Goal: Information Seeking & Learning: Learn about a topic

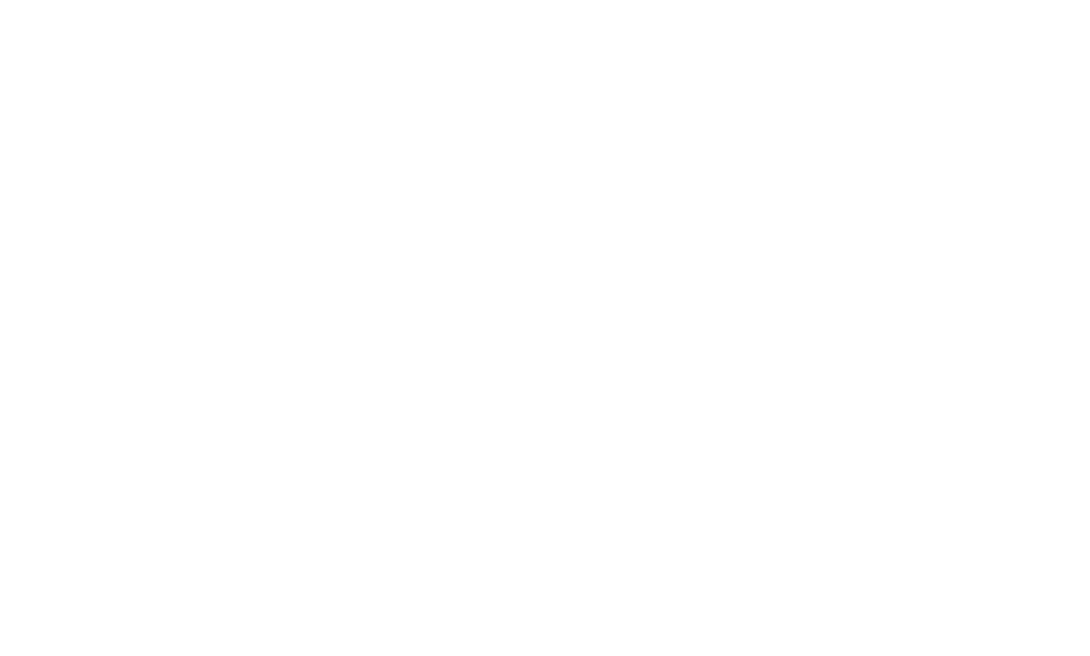
select select "Song"
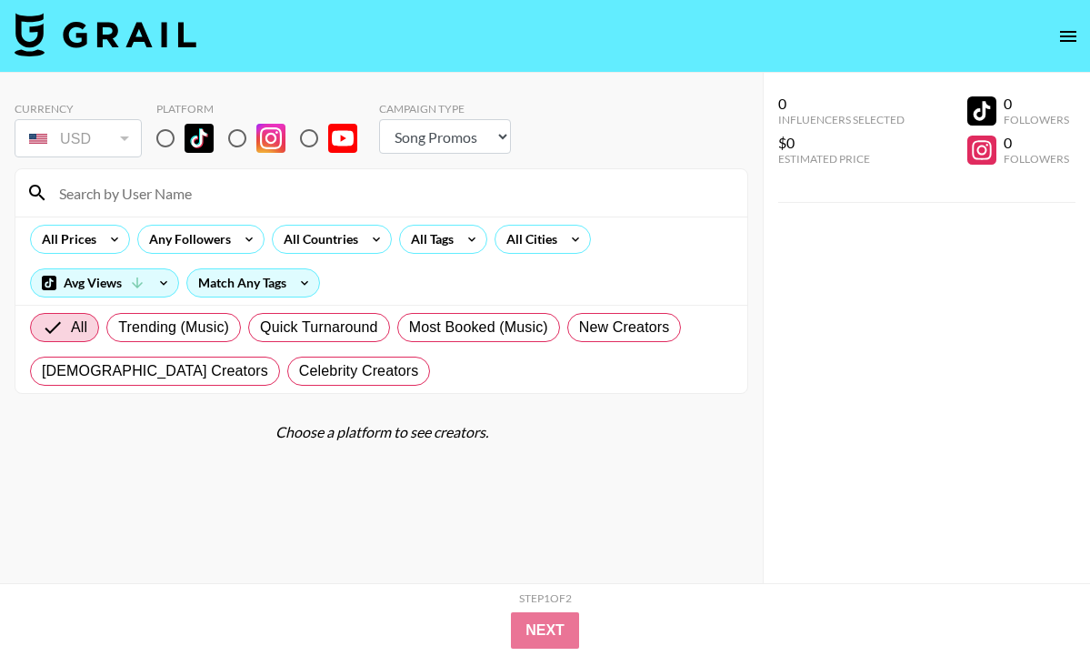
click at [168, 140] on input "radio" at bounding box center [165, 138] width 38 height 38
radio input "true"
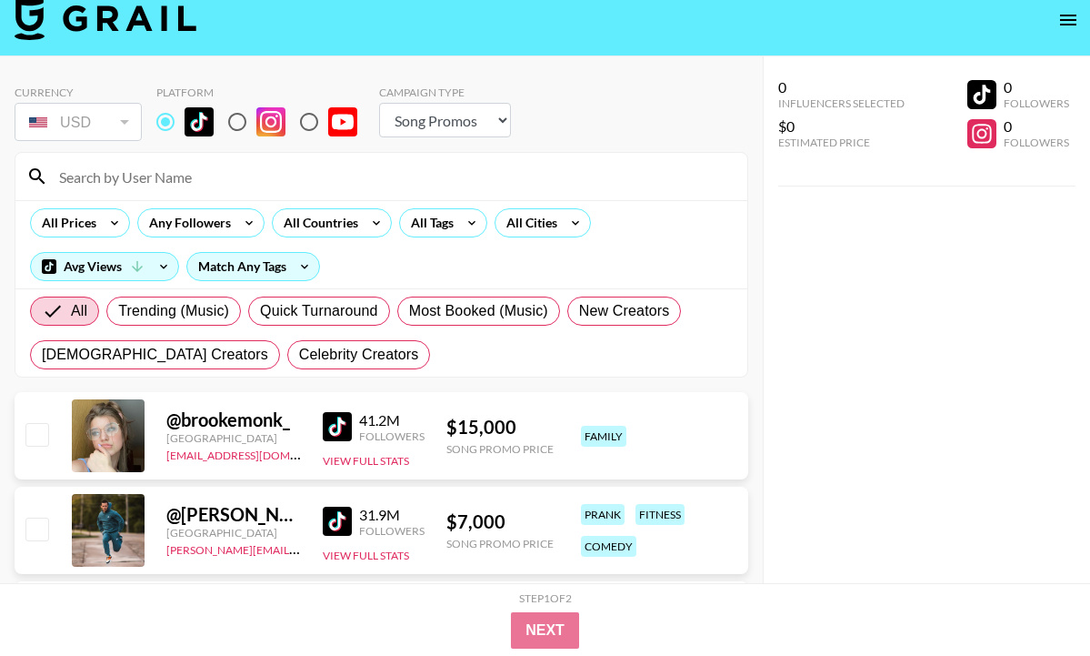
scroll to position [27, 0]
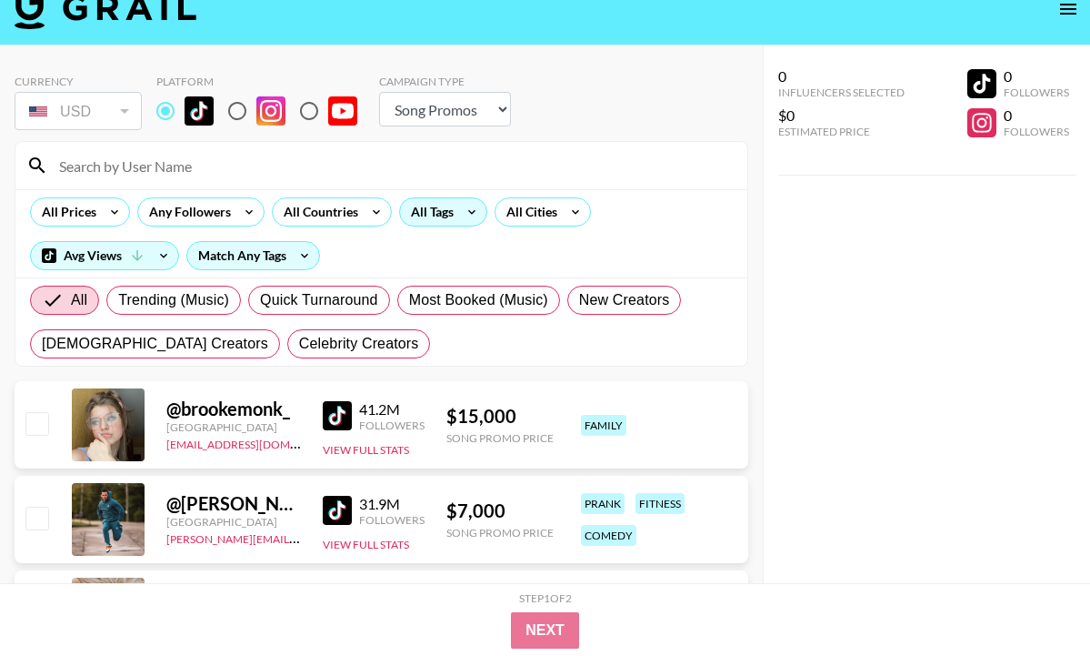
click at [451, 217] on div "All Tags" at bounding box center [428, 211] width 57 height 27
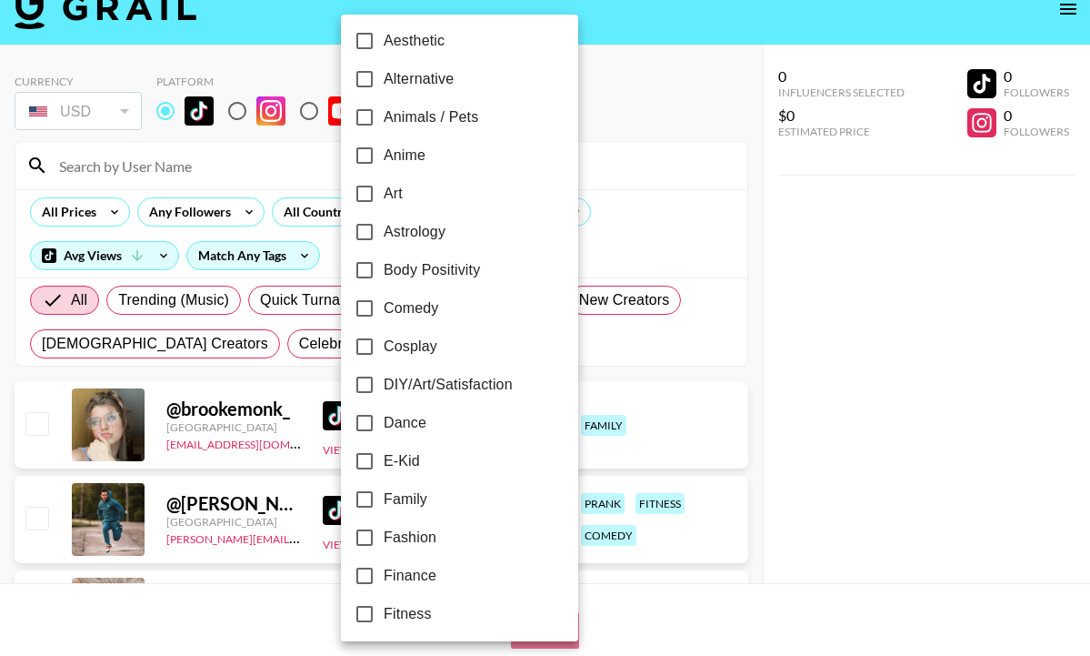
scroll to position [91, 0]
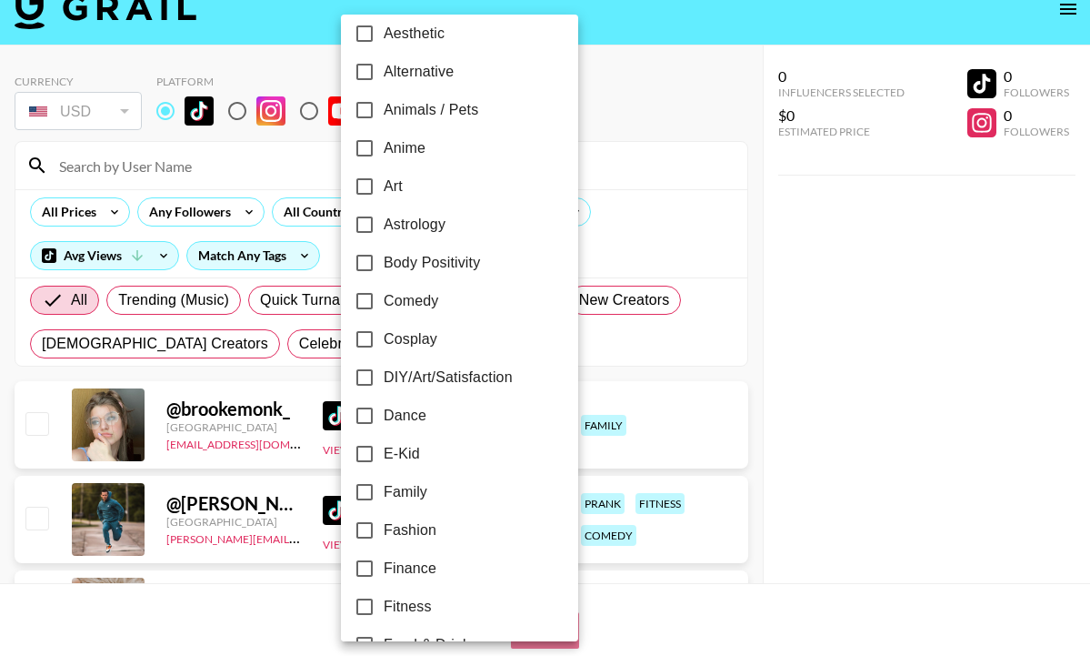
click at [416, 486] on span "Family" at bounding box center [406, 492] width 44 height 22
click at [384, 486] on input "Family" at bounding box center [365, 492] width 38 height 38
checkbox input "true"
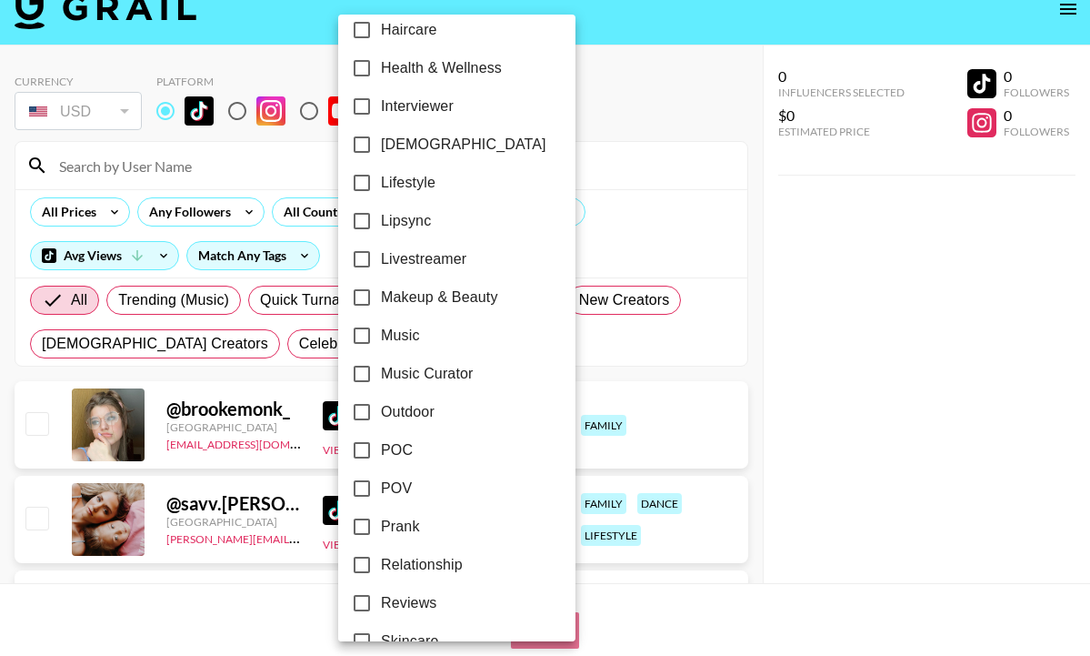
scroll to position [698, 0]
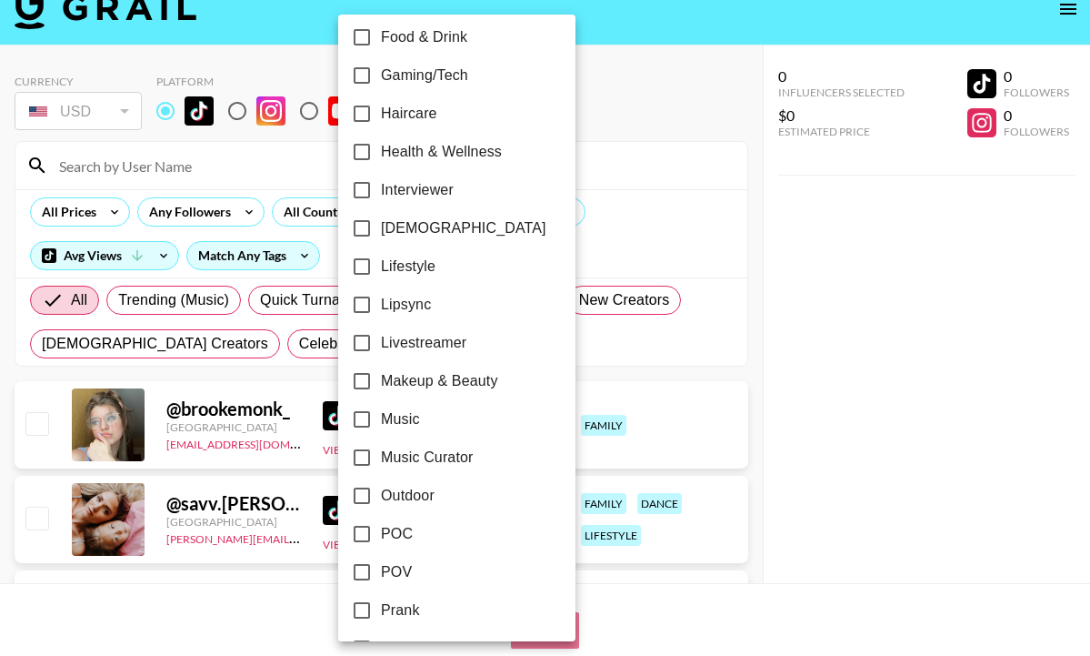
click at [364, 265] on input "Lifestyle" at bounding box center [362, 266] width 38 height 38
checkbox input "true"
click at [260, 266] on div at bounding box center [545, 328] width 1090 height 656
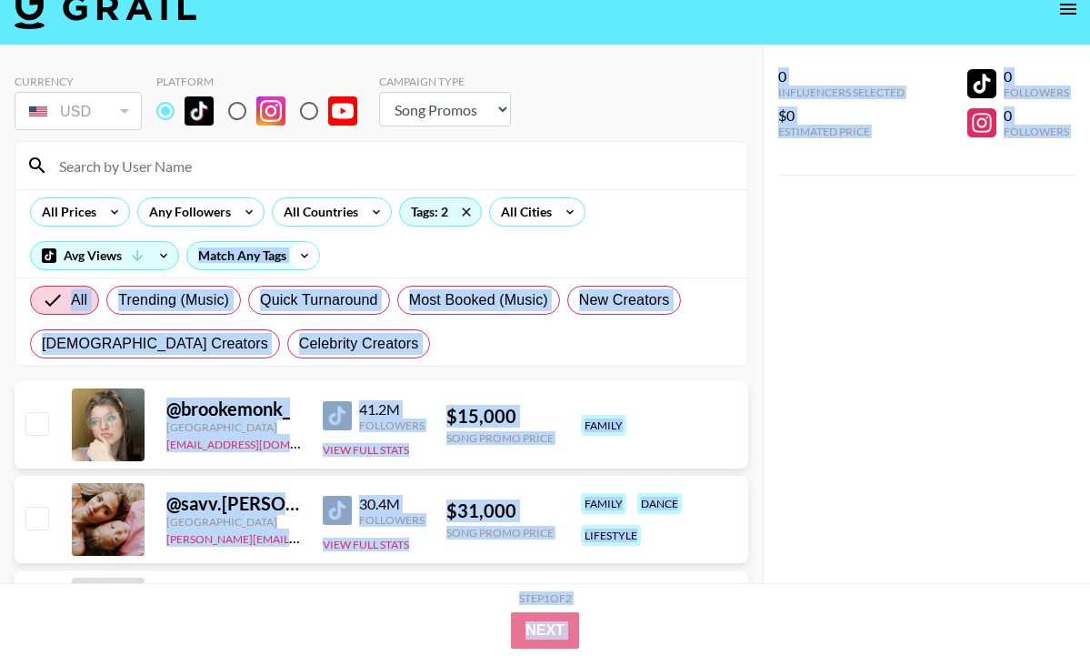
click at [299, 267] on icon at bounding box center [304, 255] width 29 height 27
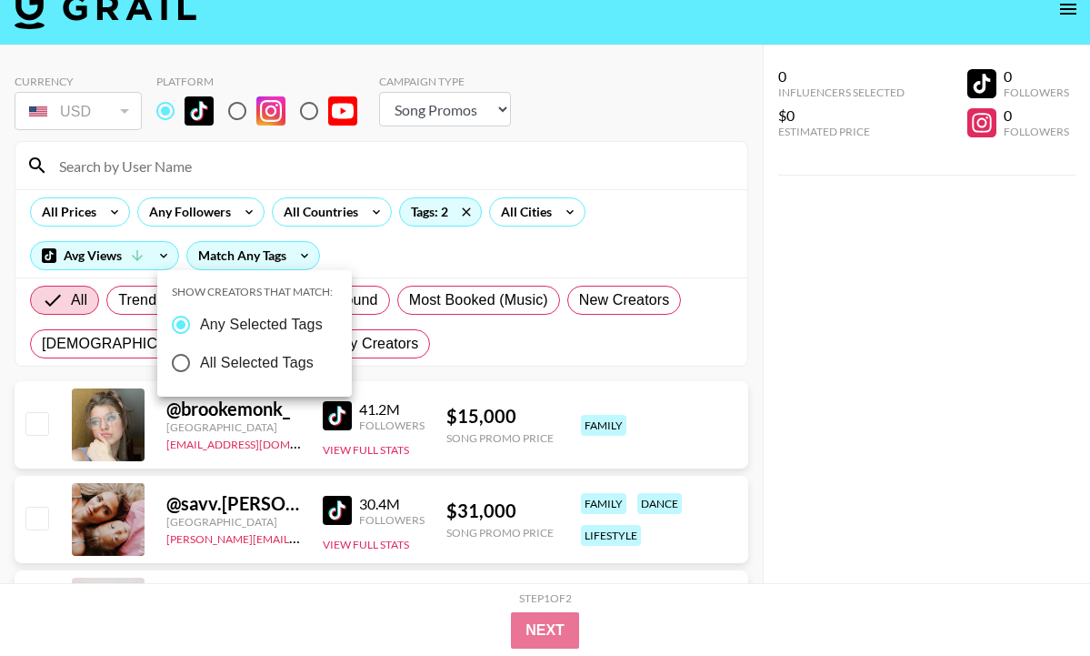
click at [302, 257] on div at bounding box center [545, 328] width 1090 height 656
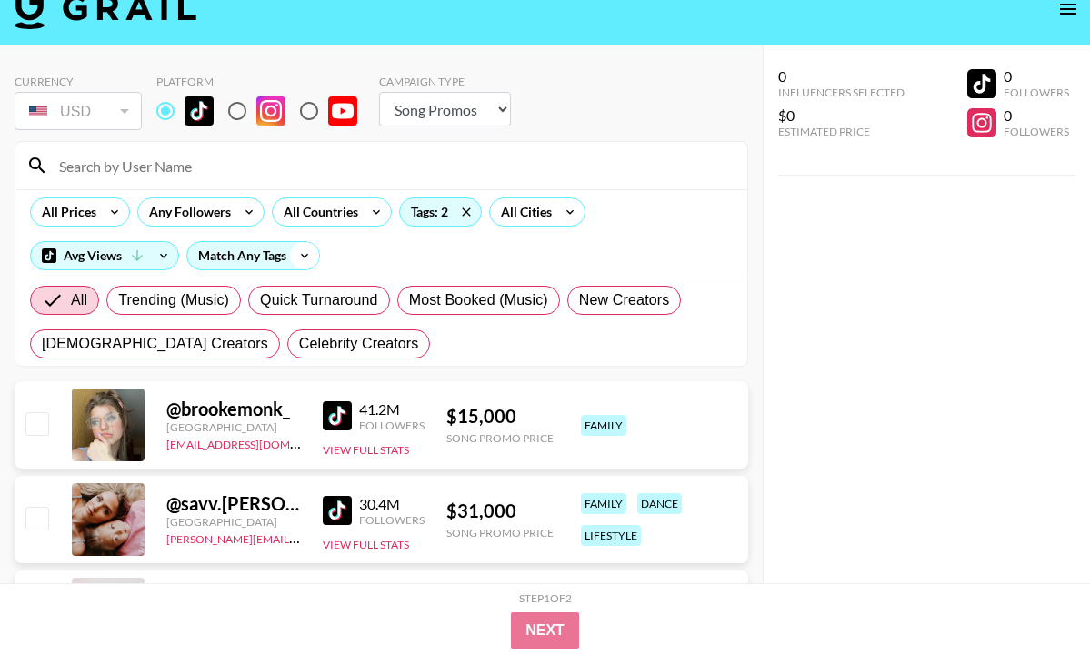
click at [300, 255] on icon at bounding box center [304, 255] width 29 height 27
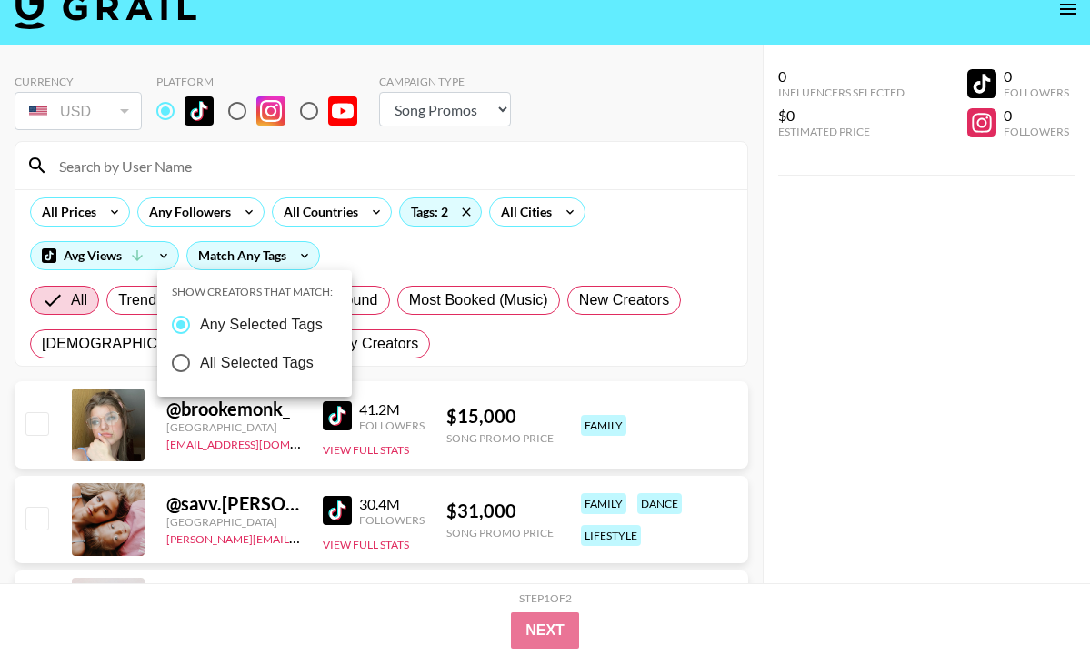
click at [274, 363] on span "All Selected Tags" at bounding box center [257, 363] width 114 height 22
click at [200, 363] on input "All Selected Tags" at bounding box center [181, 363] width 38 height 38
radio input "true"
radio input "false"
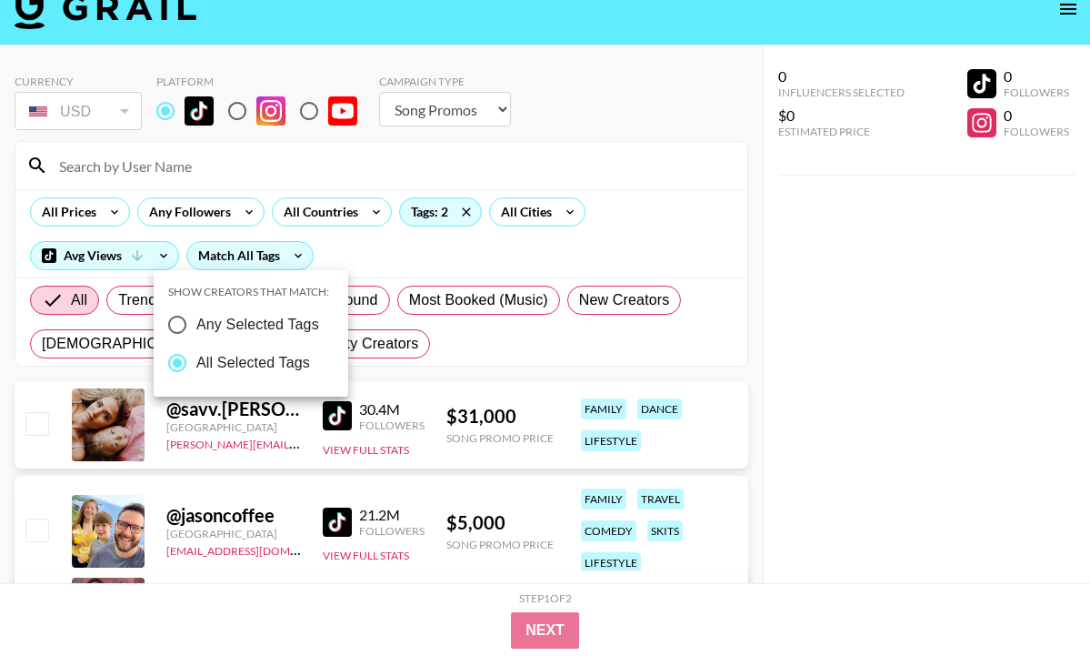
click at [87, 215] on div at bounding box center [545, 328] width 1090 height 656
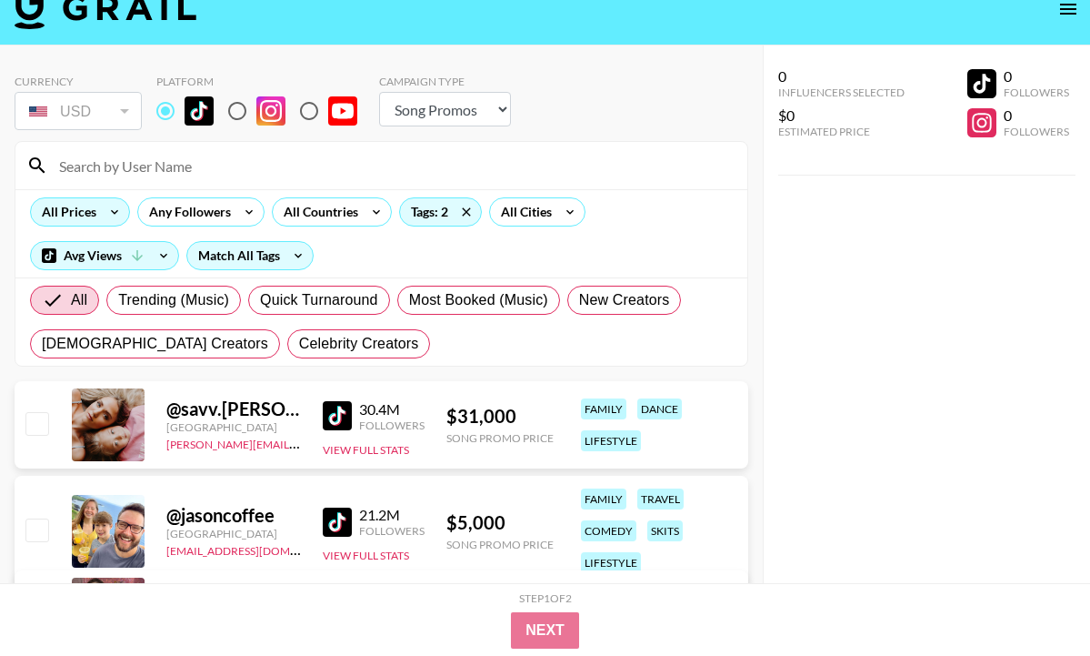
click at [94, 205] on div "All Prices" at bounding box center [65, 211] width 69 height 27
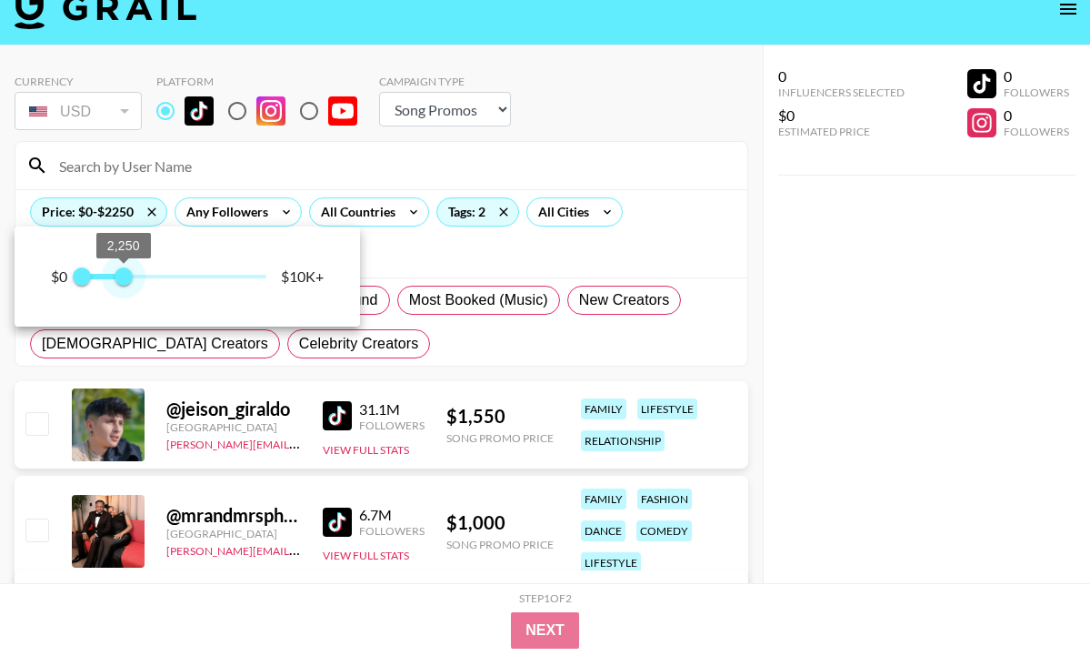
type input "2000"
drag, startPoint x: 273, startPoint y: 279, endPoint x: 120, endPoint y: 275, distance: 152.8
click at [120, 275] on span "2,000" at bounding box center [119, 276] width 18 height 18
click at [503, 281] on div at bounding box center [545, 328] width 1090 height 656
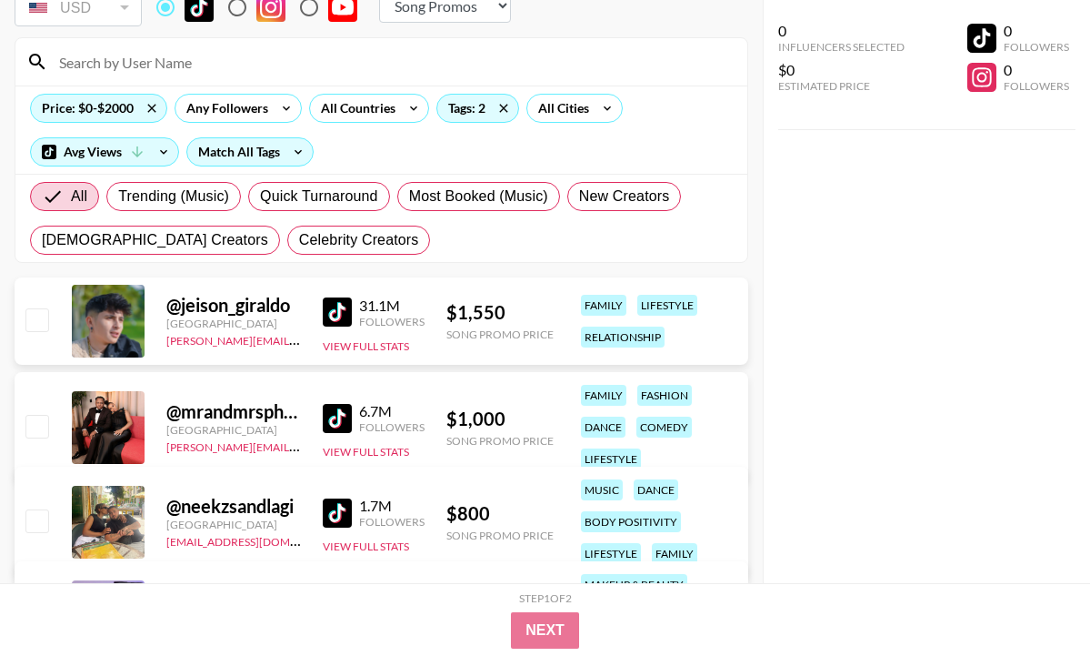
scroll to position [132, 0]
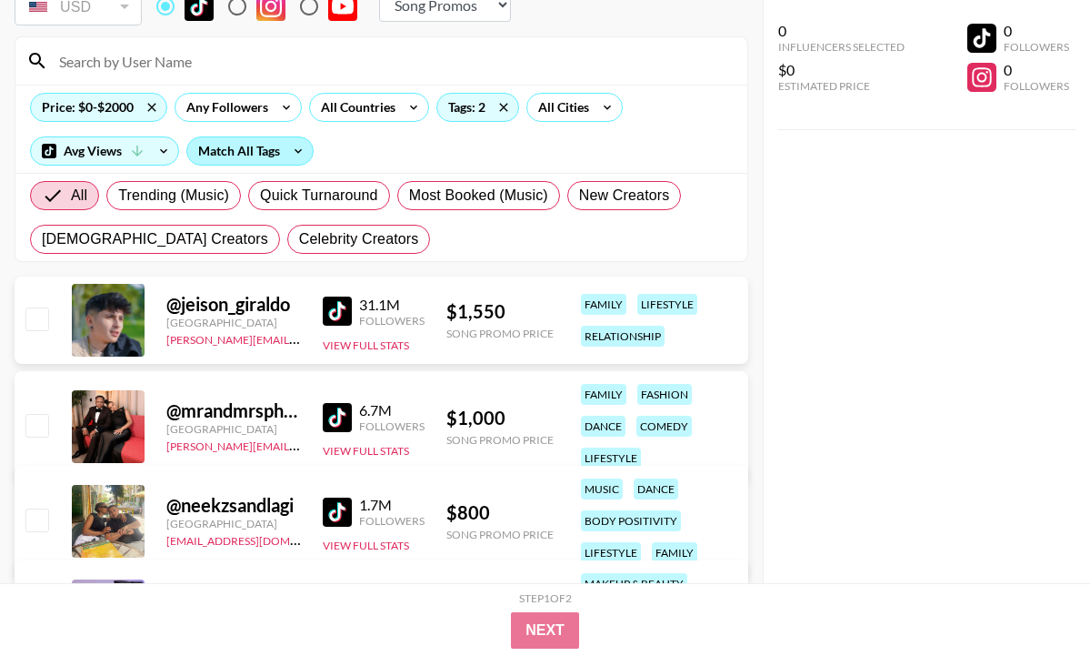
click at [284, 149] on div "Match All Tags" at bounding box center [249, 150] width 125 height 27
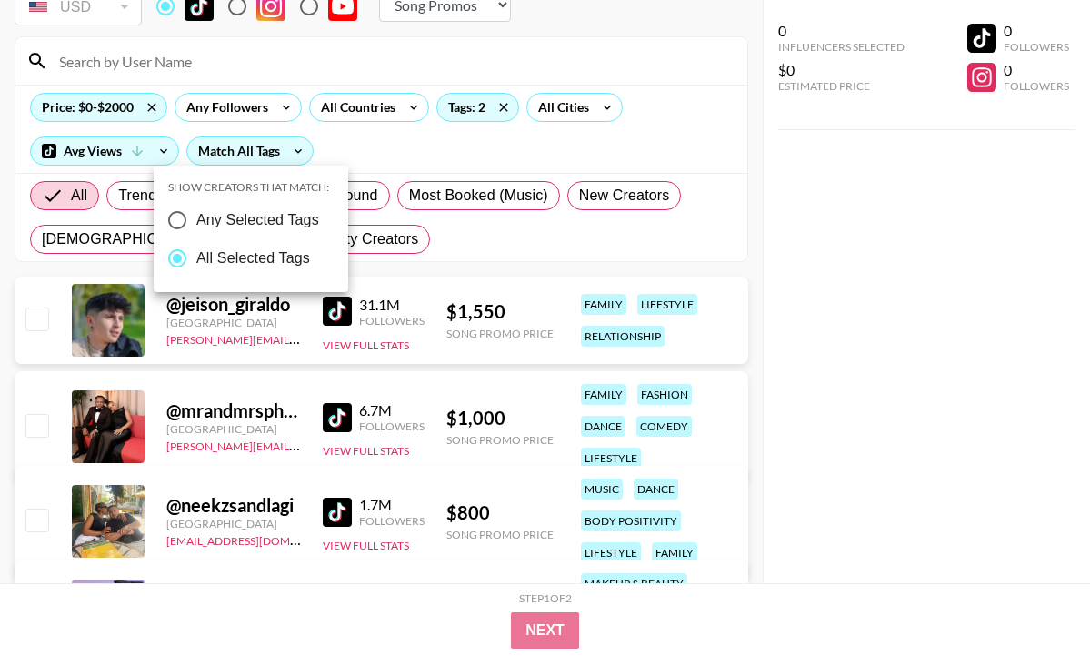
click at [427, 136] on div at bounding box center [545, 328] width 1090 height 656
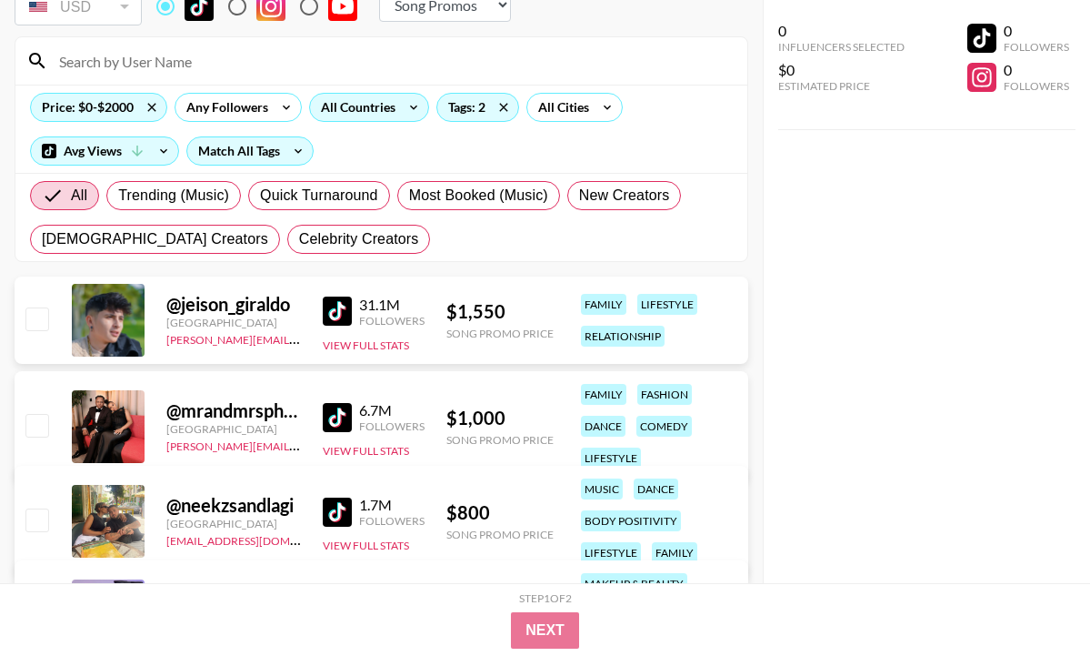
click at [361, 113] on div "All Countries" at bounding box center [354, 107] width 89 height 27
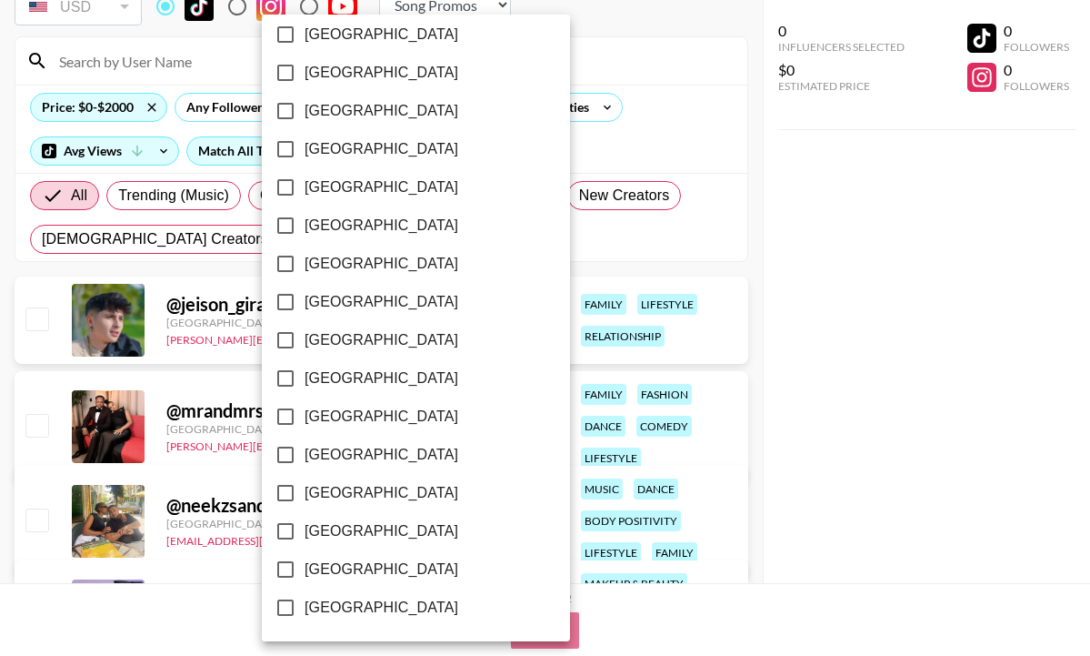
scroll to position [1465, 0]
click at [292, 530] on input "[GEOGRAPHIC_DATA]" at bounding box center [285, 531] width 38 height 38
checkbox input "true"
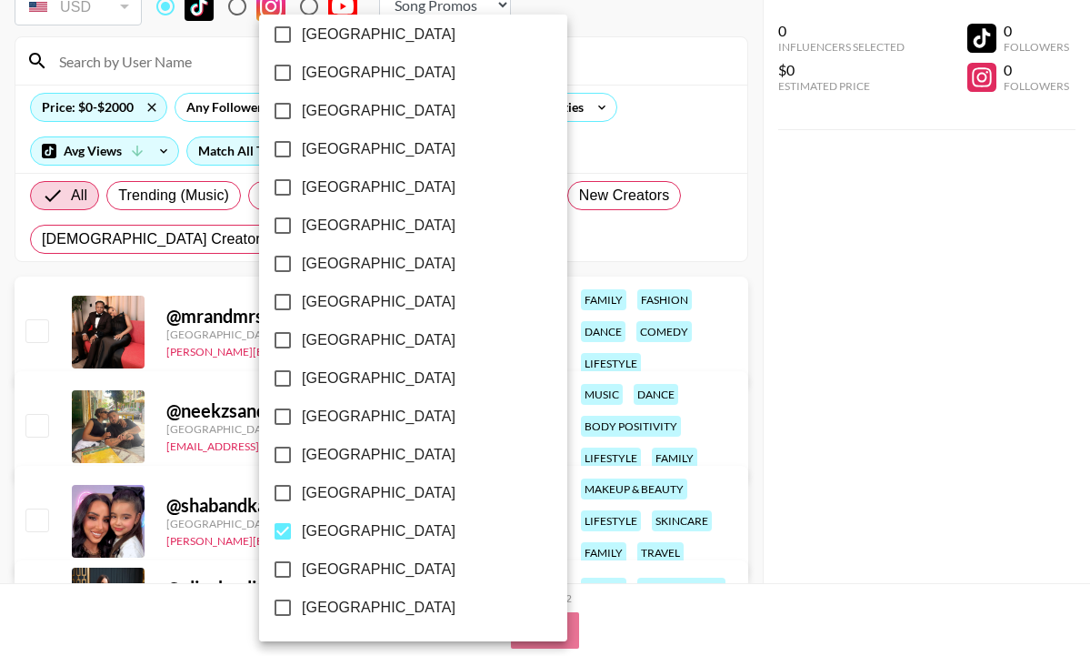
click at [512, 275] on div at bounding box center [545, 328] width 1090 height 656
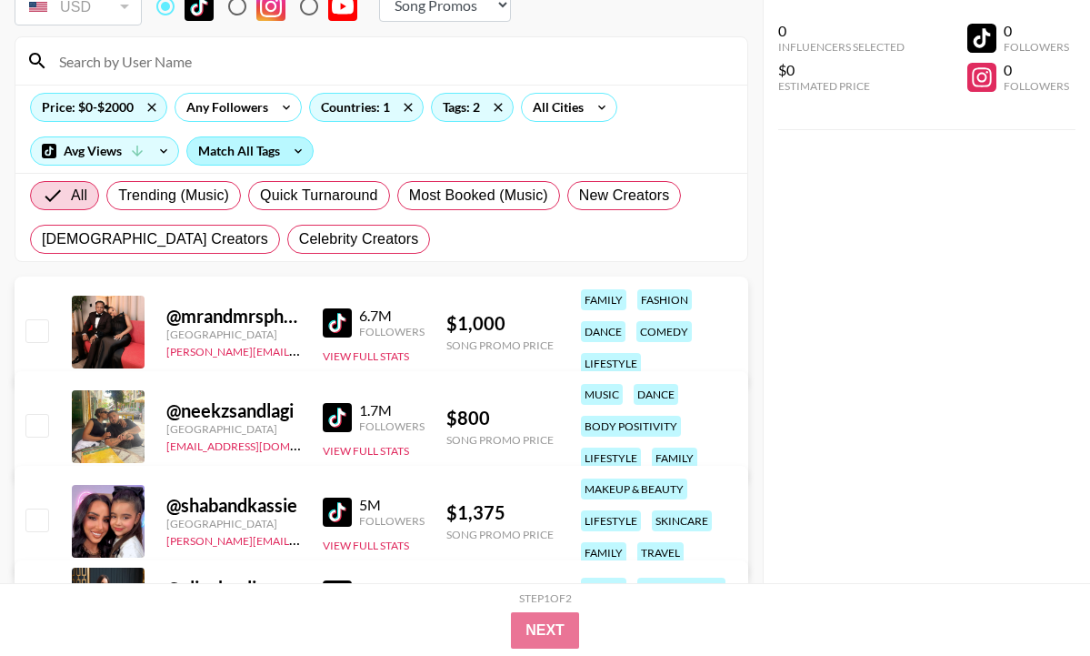
click at [267, 155] on div "Match All Tags" at bounding box center [249, 150] width 125 height 27
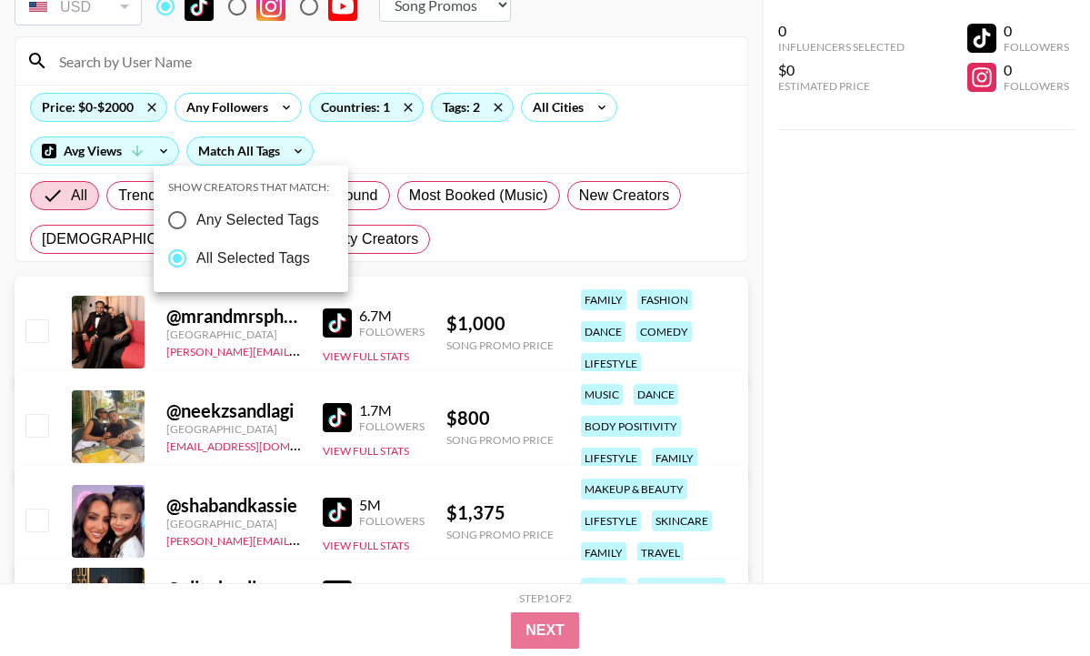
click at [416, 260] on div at bounding box center [545, 328] width 1090 height 656
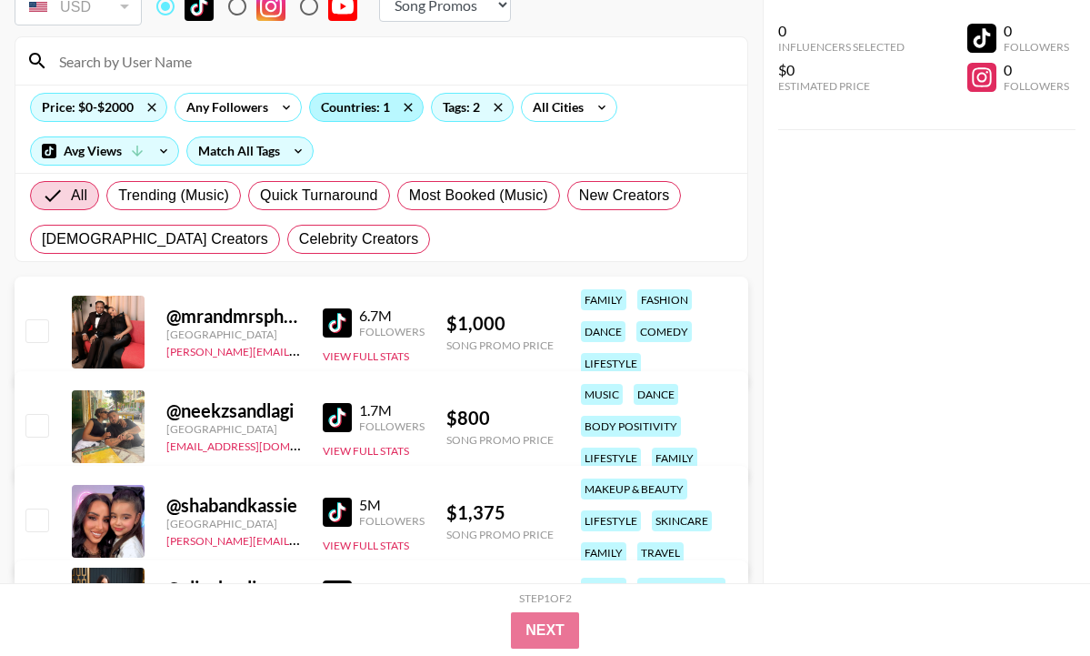
click at [351, 120] on div "Countries: 1" at bounding box center [366, 107] width 113 height 27
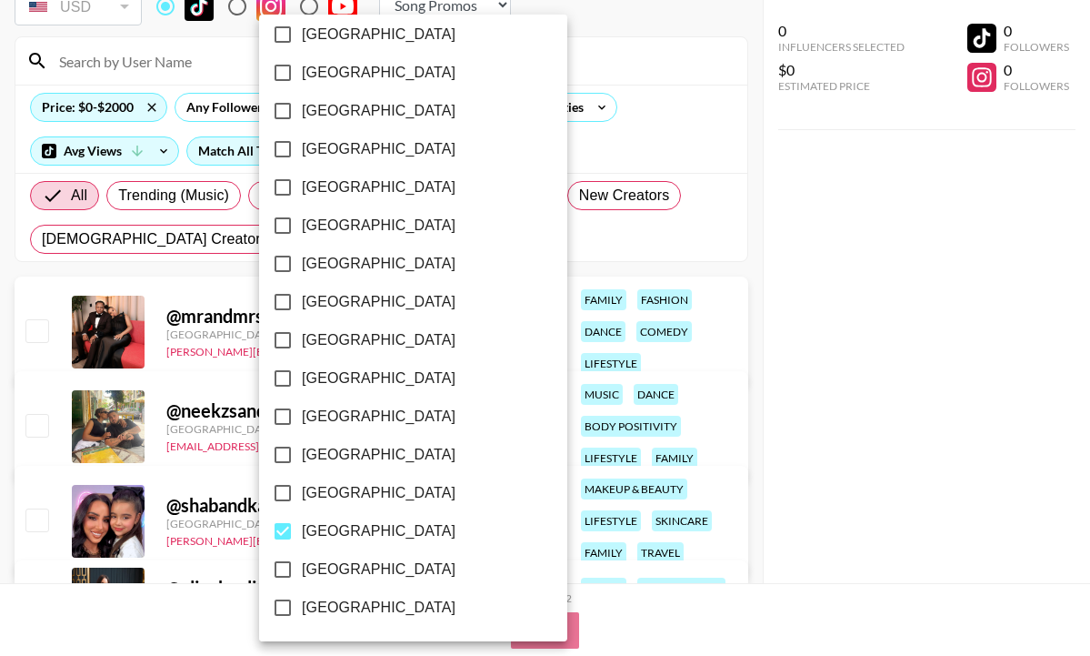
click at [285, 531] on input "[GEOGRAPHIC_DATA]" at bounding box center [283, 531] width 38 height 38
checkbox input "false"
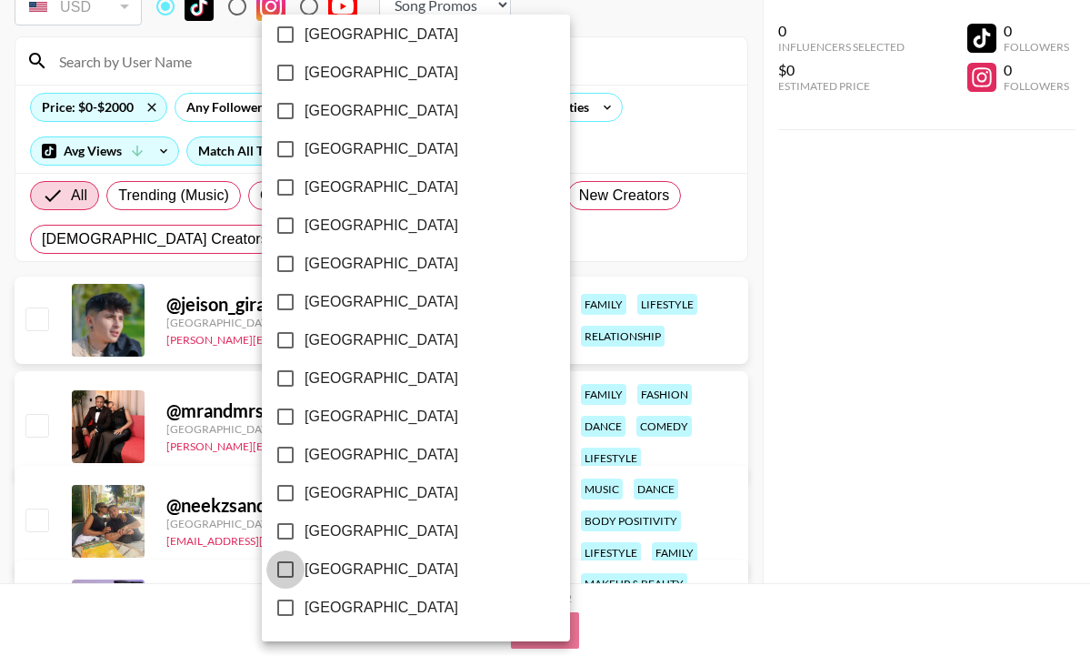
click at [288, 575] on input "[GEOGRAPHIC_DATA]" at bounding box center [285, 569] width 38 height 38
checkbox input "true"
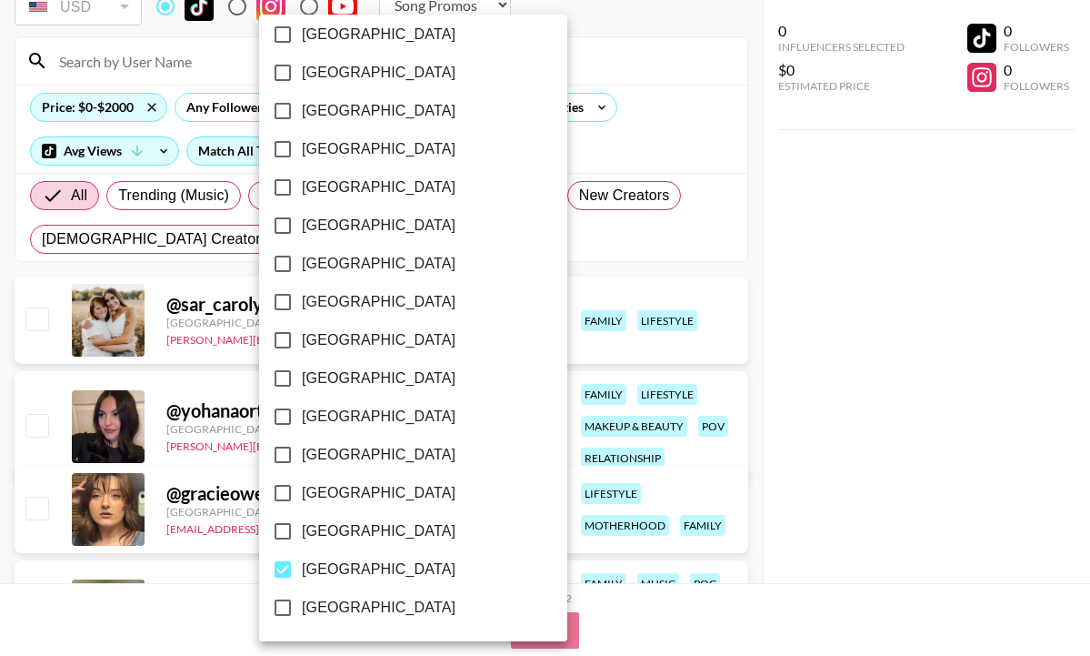
click at [554, 240] on div at bounding box center [545, 328] width 1090 height 656
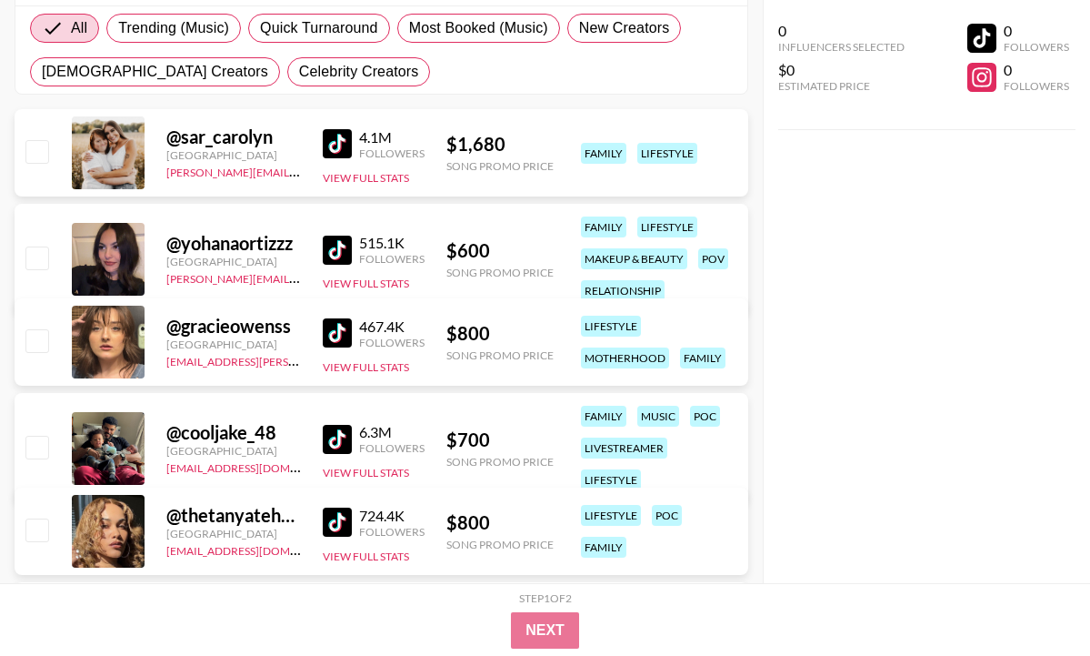
scroll to position [300, 0]
click at [340, 514] on img at bounding box center [337, 520] width 29 height 29
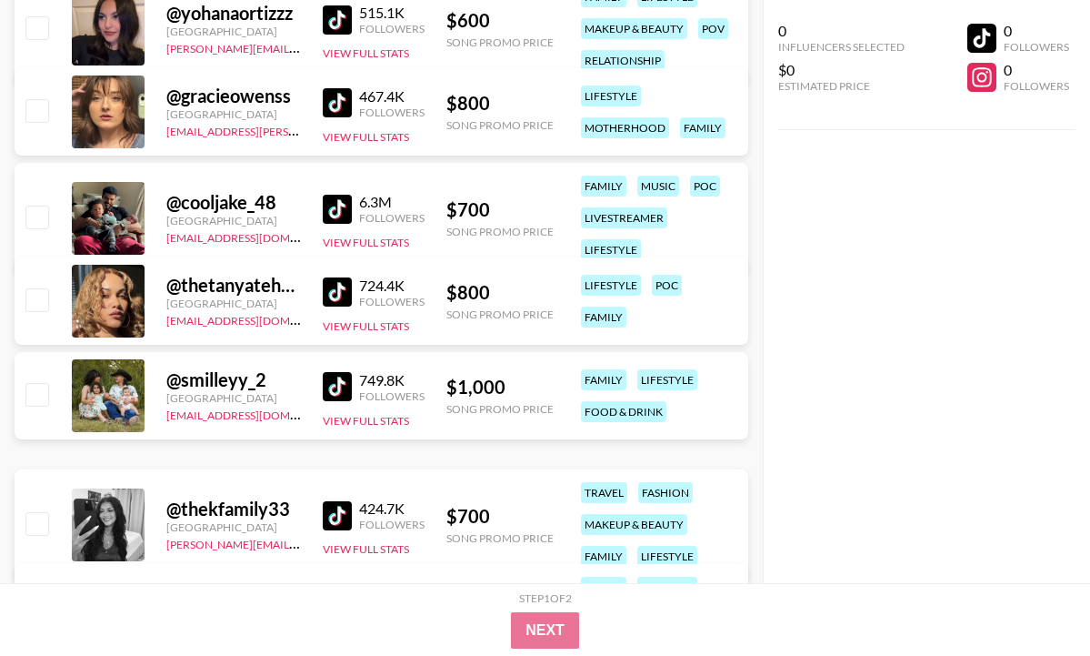
scroll to position [566, 0]
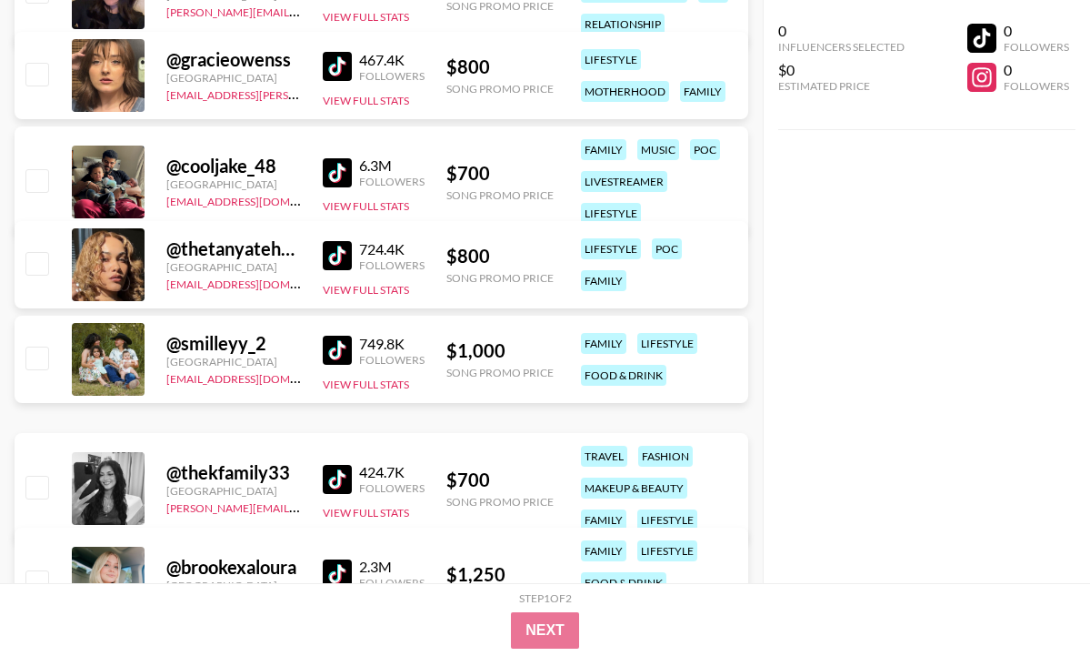
click at [335, 352] on img at bounding box center [337, 350] width 29 height 29
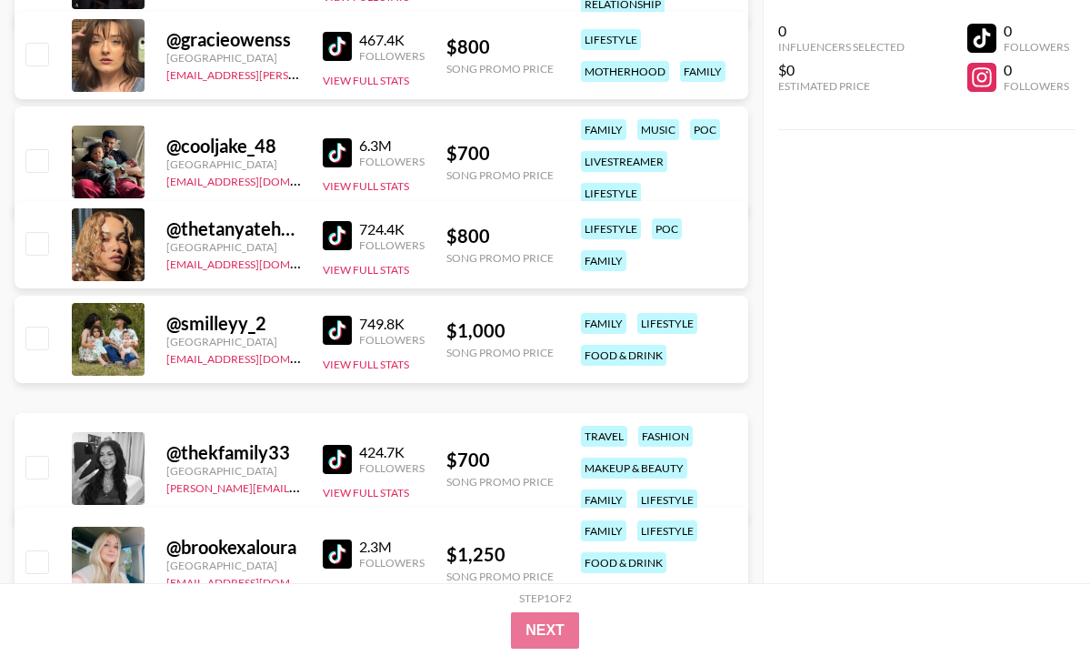
scroll to position [628, 0]
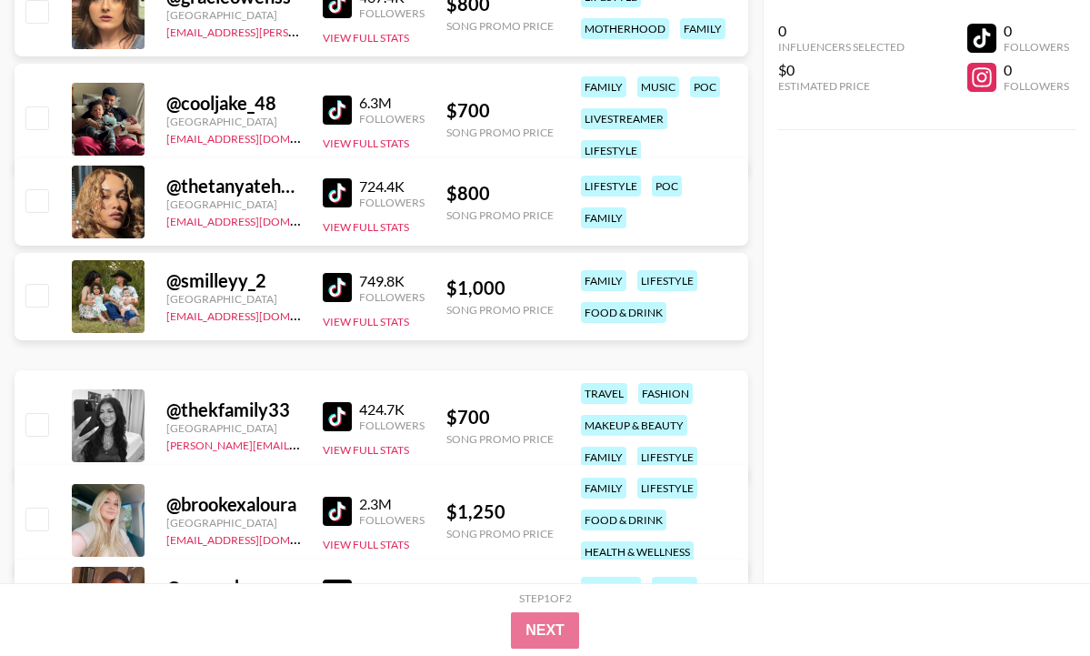
click at [349, 422] on link at bounding box center [341, 416] width 36 height 29
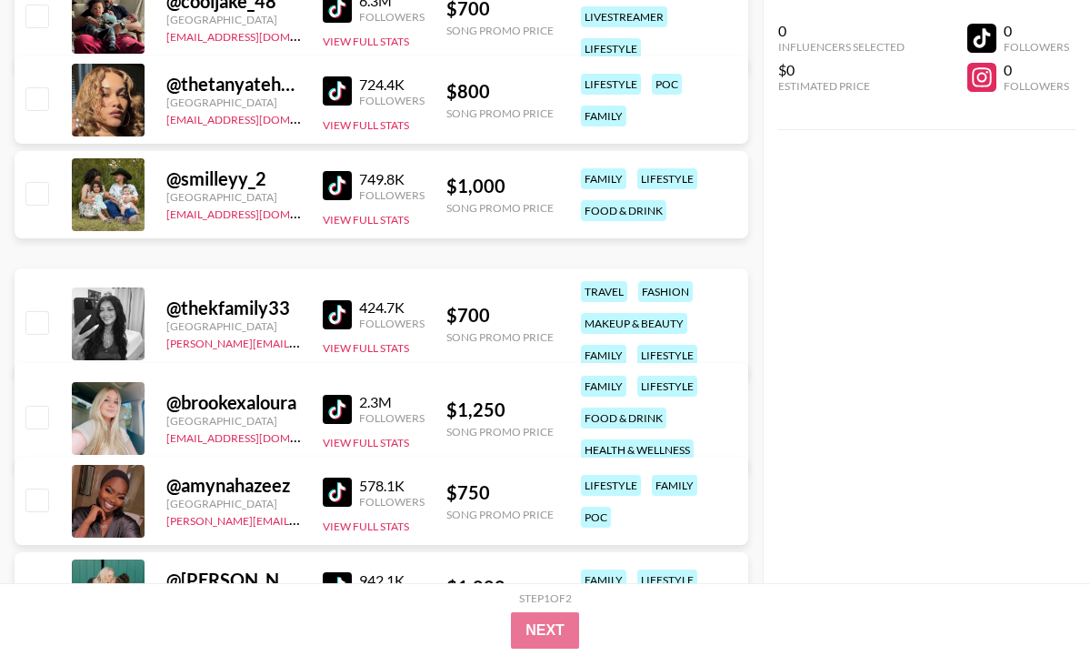
scroll to position [731, 0]
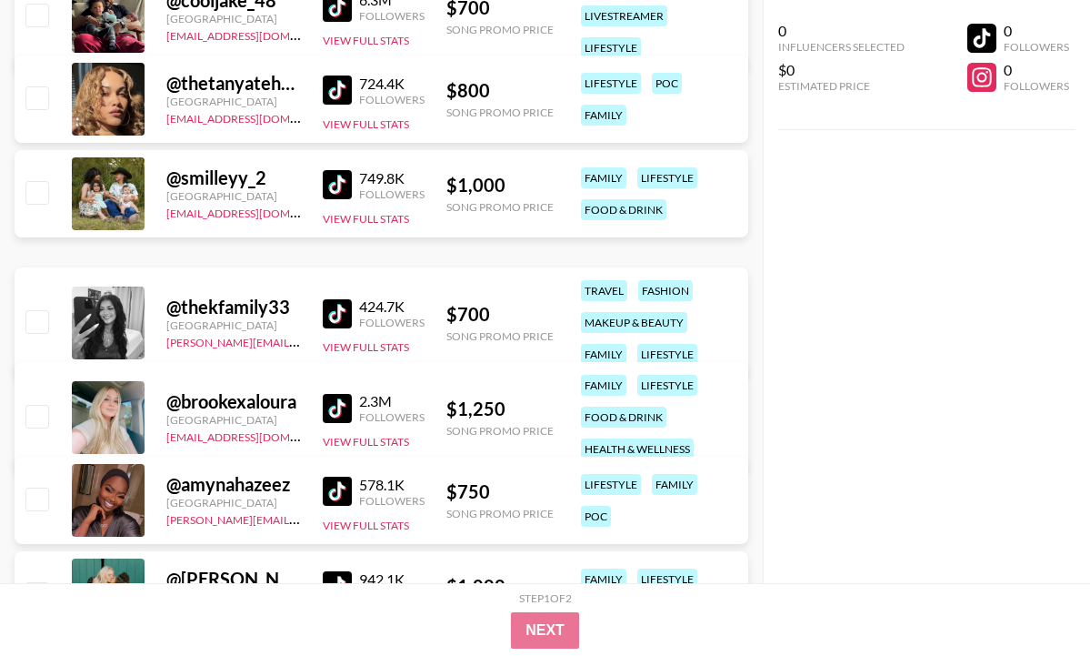
click at [346, 409] on img at bounding box center [337, 408] width 29 height 29
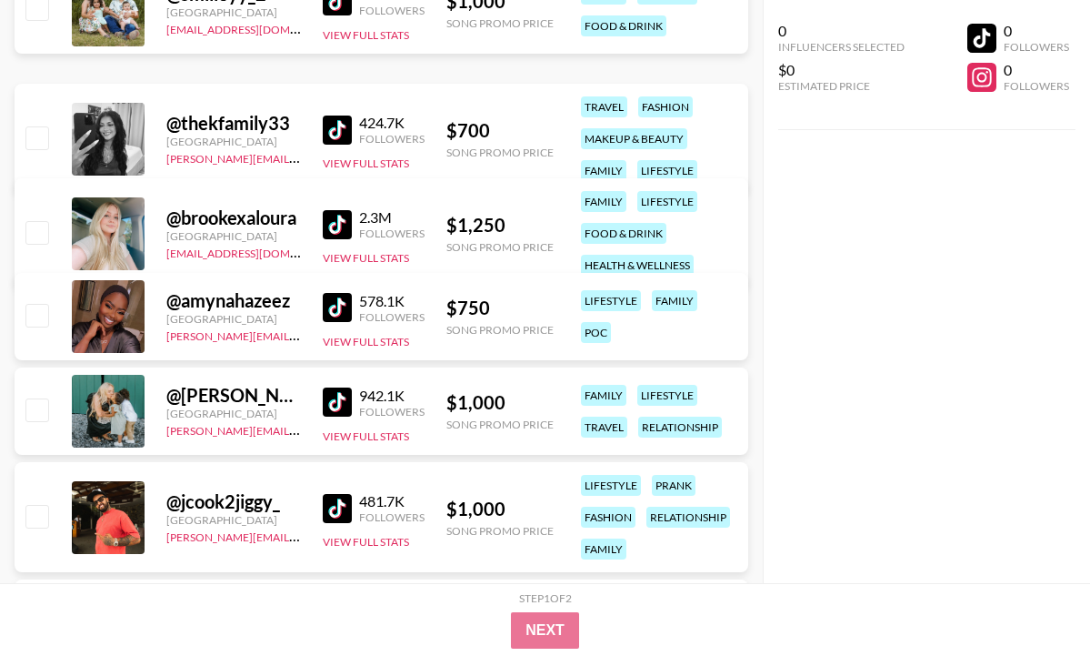
scroll to position [965, 0]
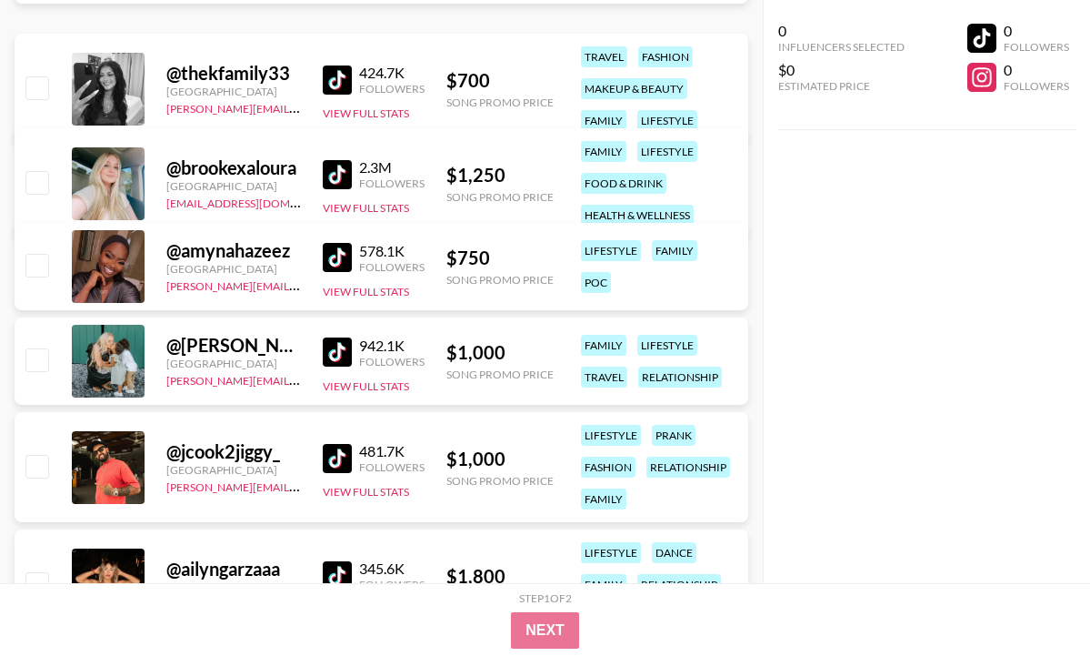
click at [341, 351] on img at bounding box center [337, 351] width 29 height 29
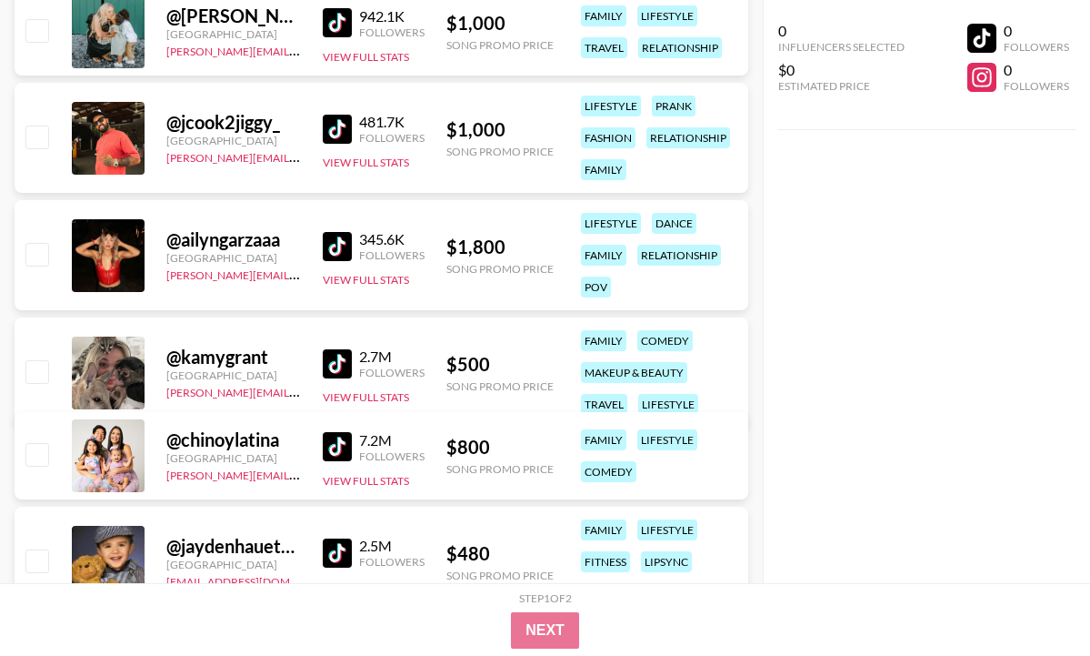
scroll to position [1351, 0]
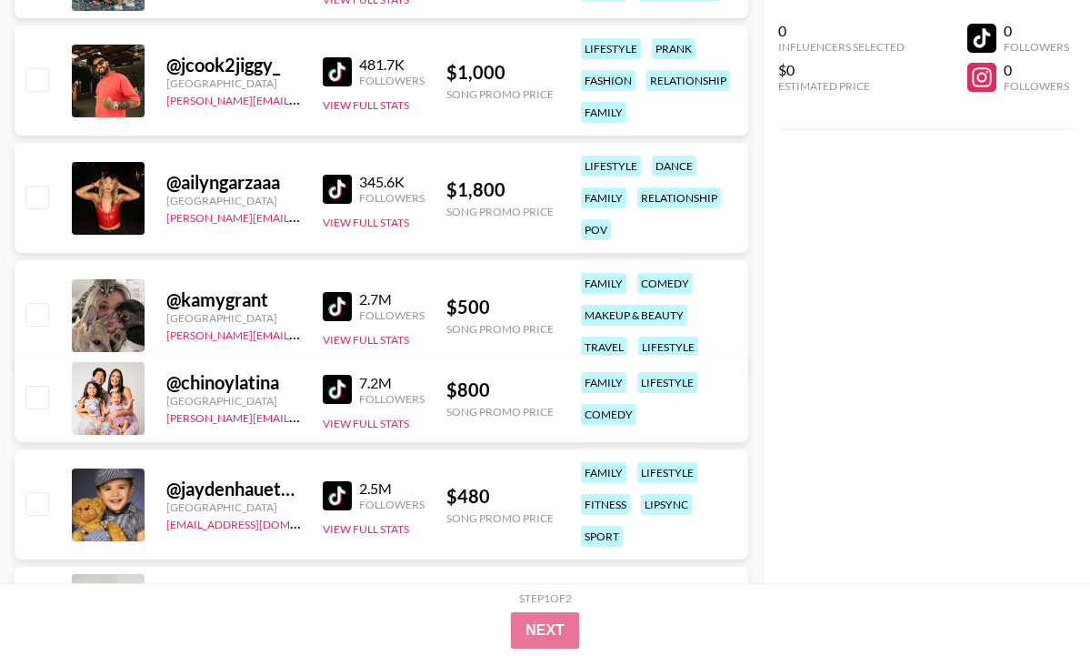
click at [333, 301] on img at bounding box center [337, 306] width 29 height 29
click at [331, 390] on img at bounding box center [337, 389] width 29 height 29
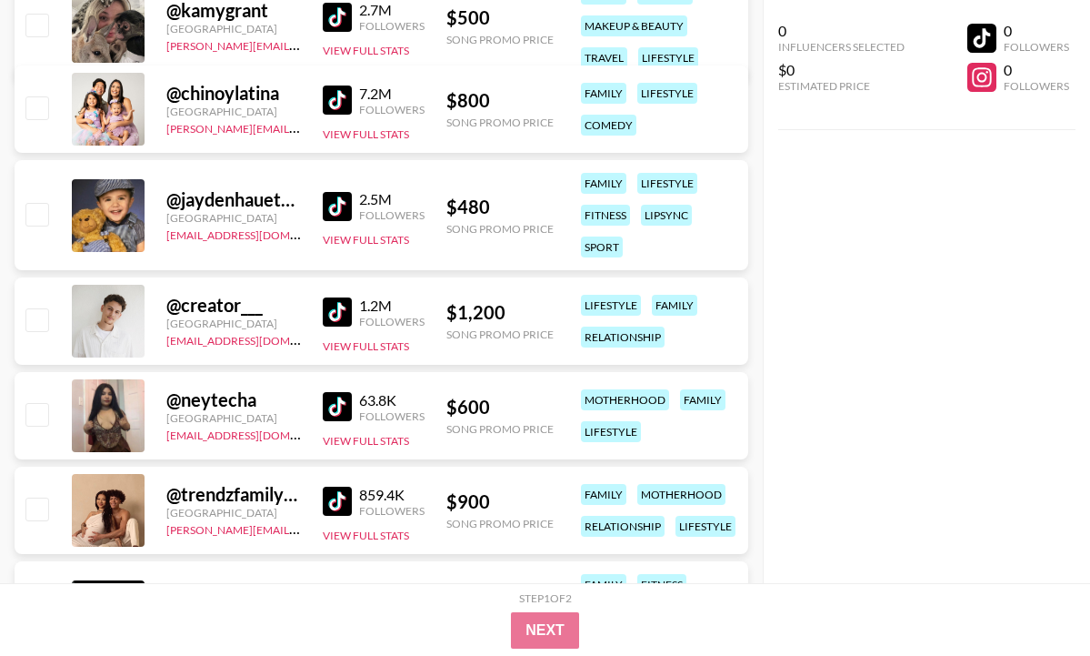
scroll to position [1658, 0]
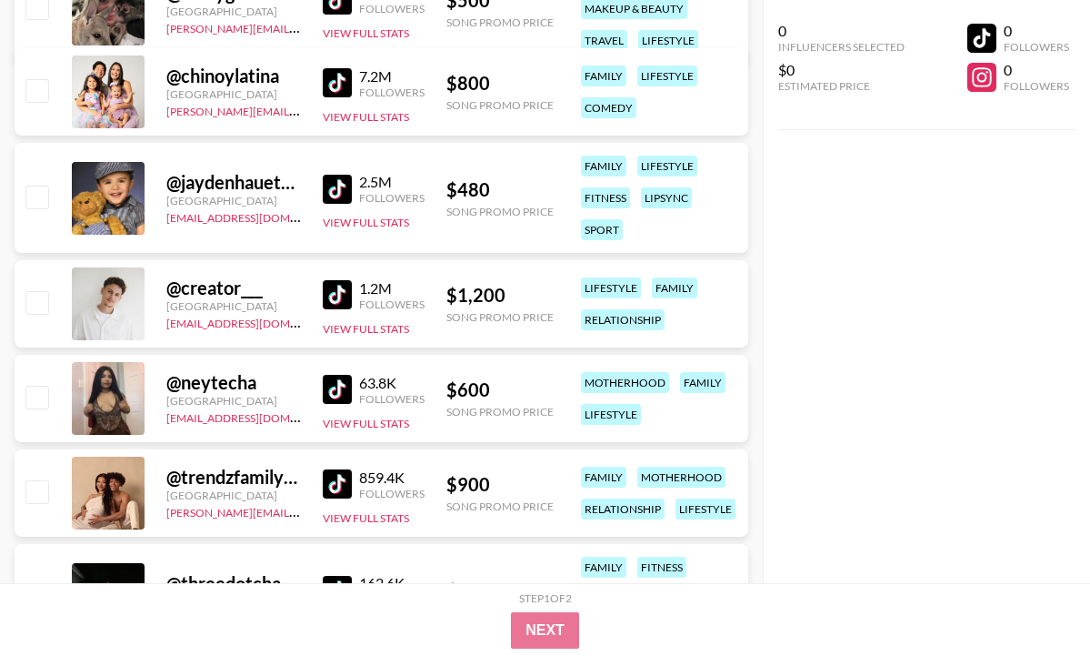
click at [329, 396] on img at bounding box center [337, 389] width 29 height 29
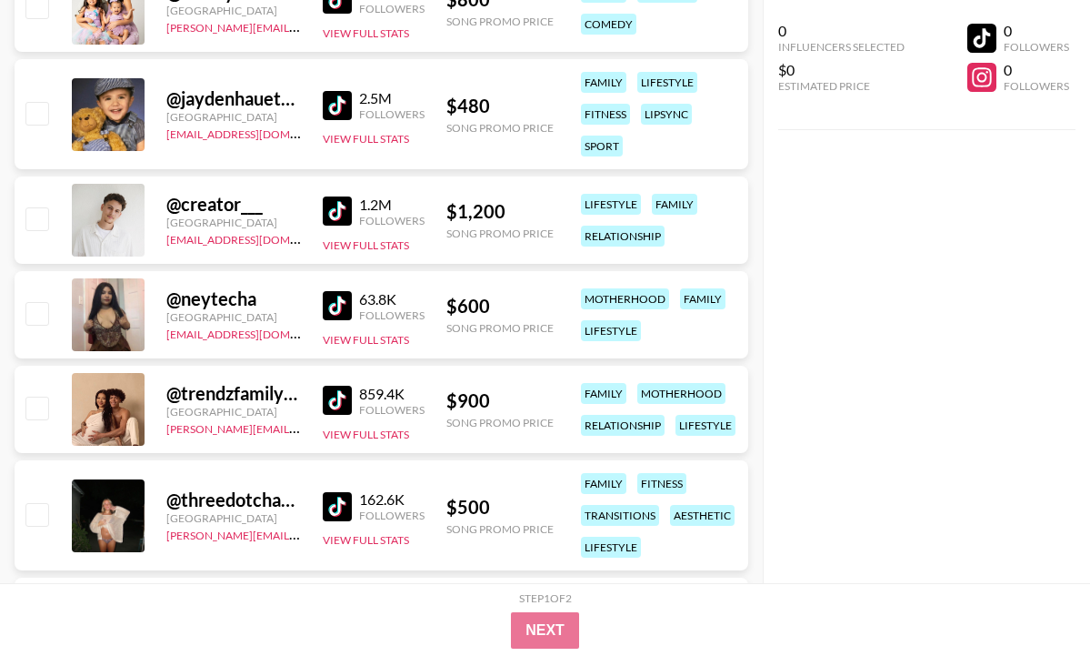
scroll to position [1744, 0]
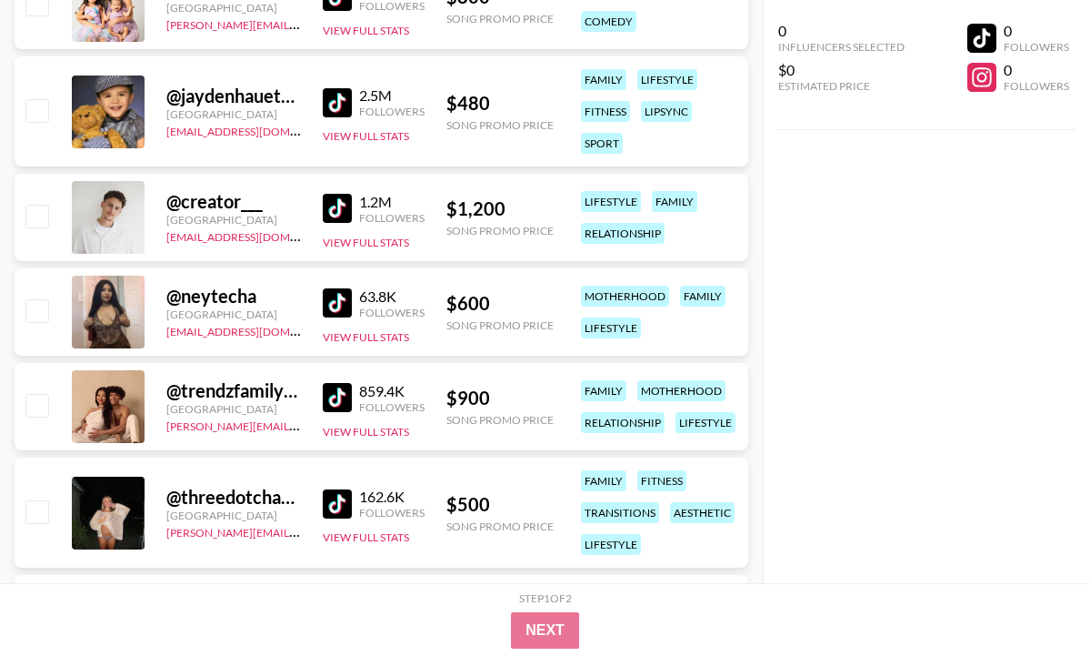
click at [332, 397] on img at bounding box center [337, 397] width 29 height 29
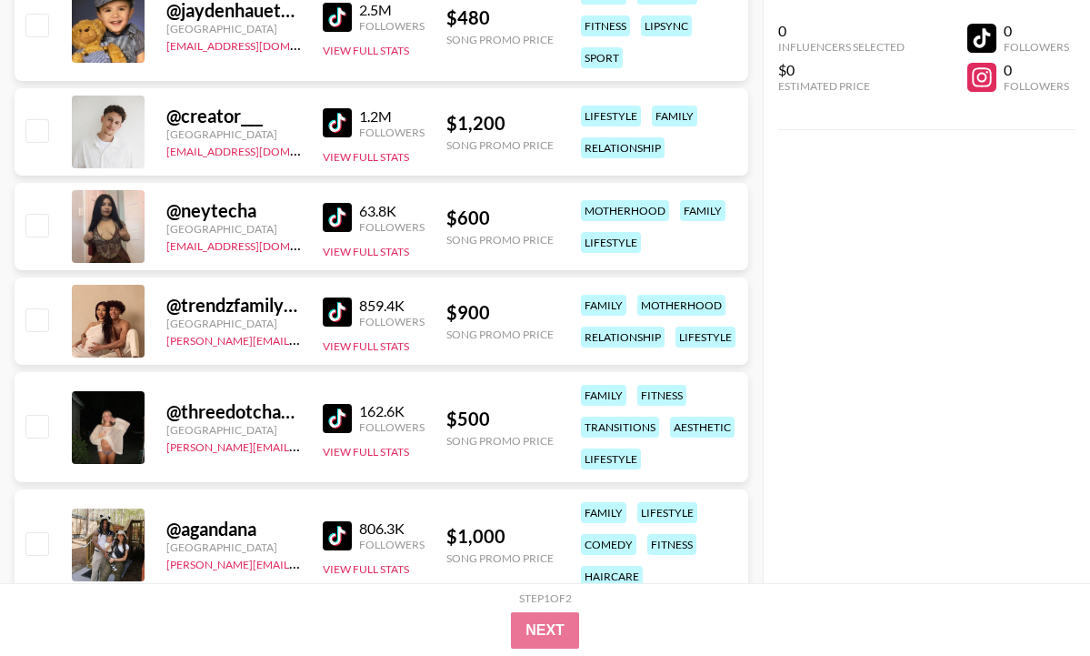
scroll to position [1847, 0]
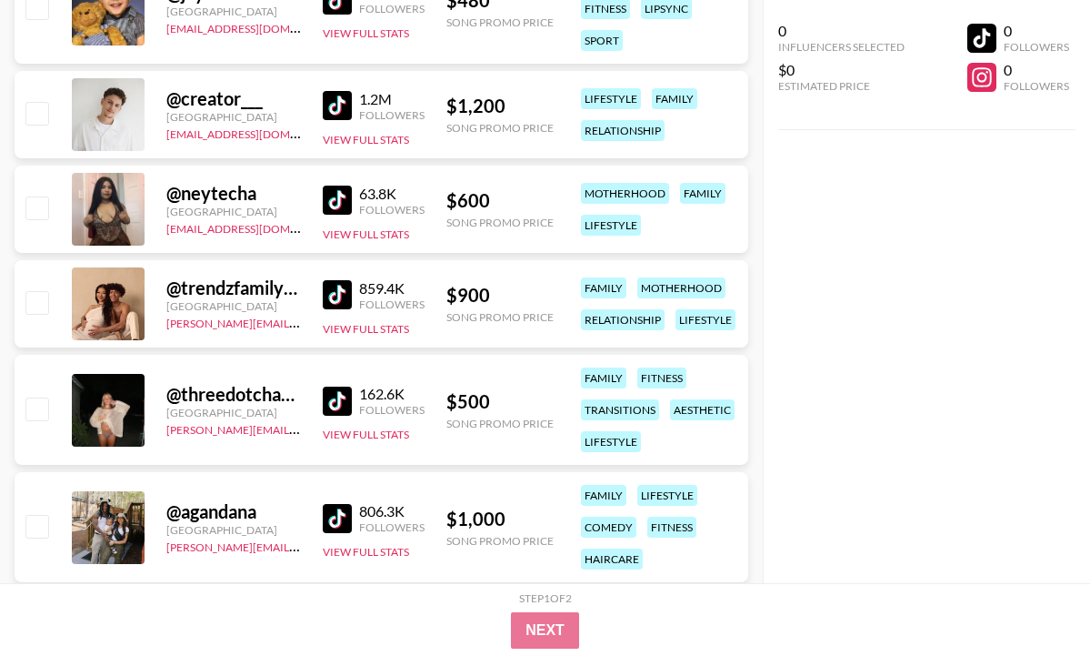
click at [349, 402] on link at bounding box center [341, 400] width 36 height 29
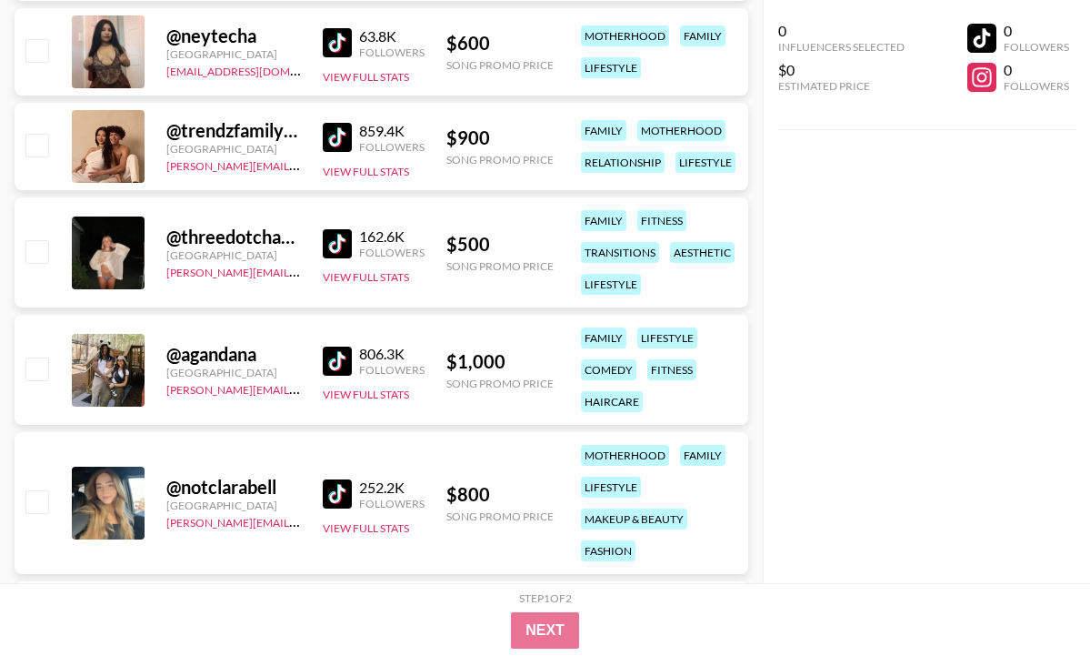
scroll to position [2026, 0]
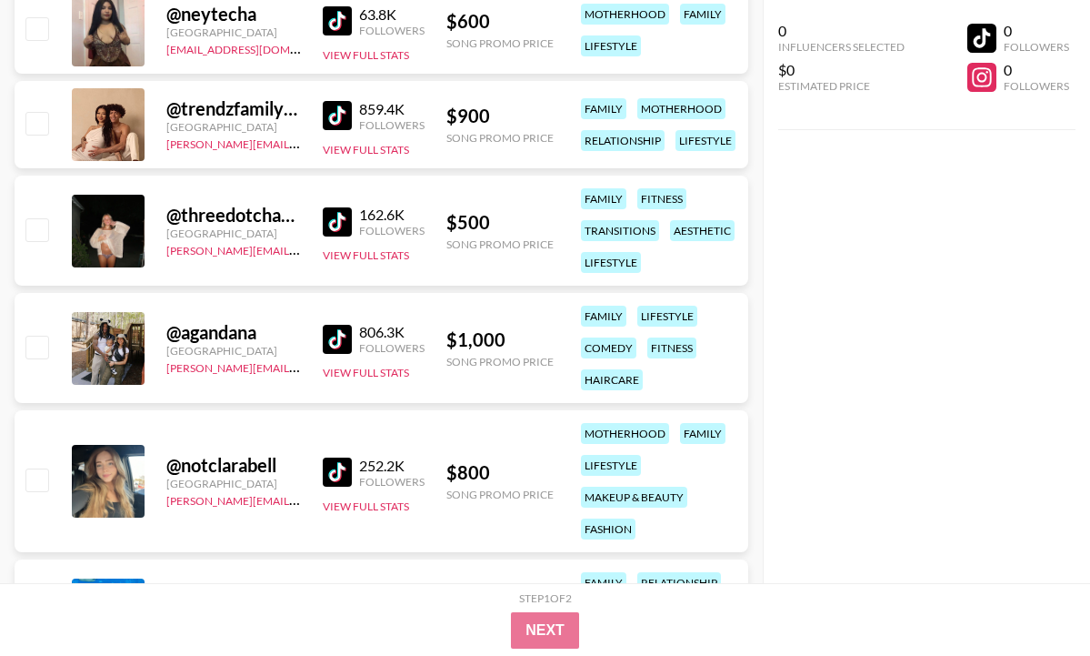
click at [333, 345] on img at bounding box center [337, 339] width 29 height 29
click at [332, 476] on img at bounding box center [337, 471] width 29 height 29
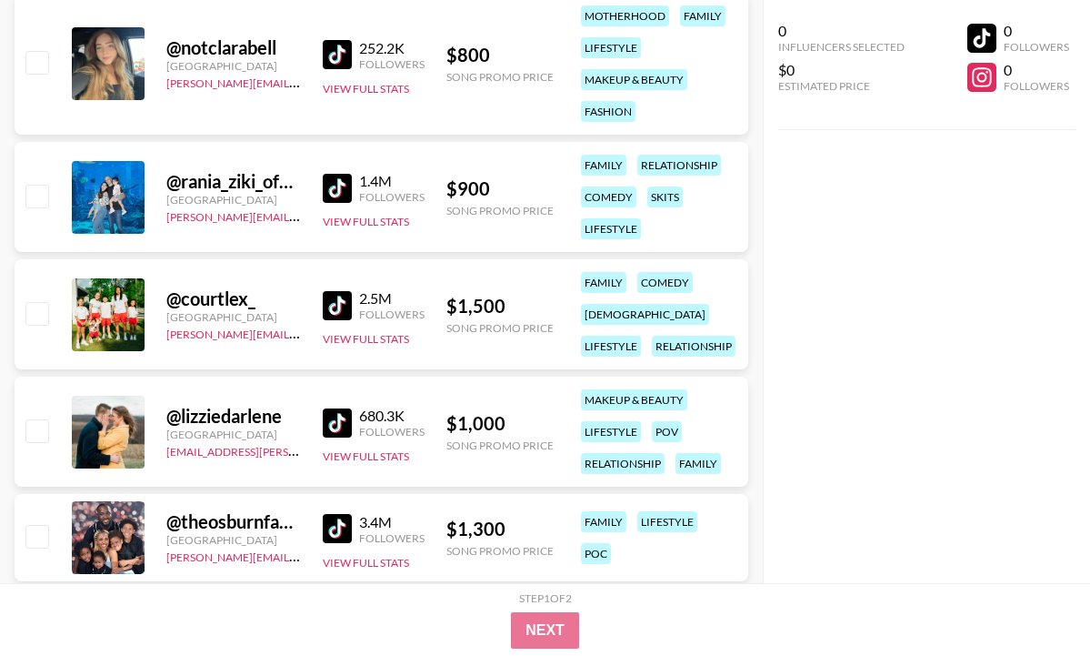
scroll to position [2456, 0]
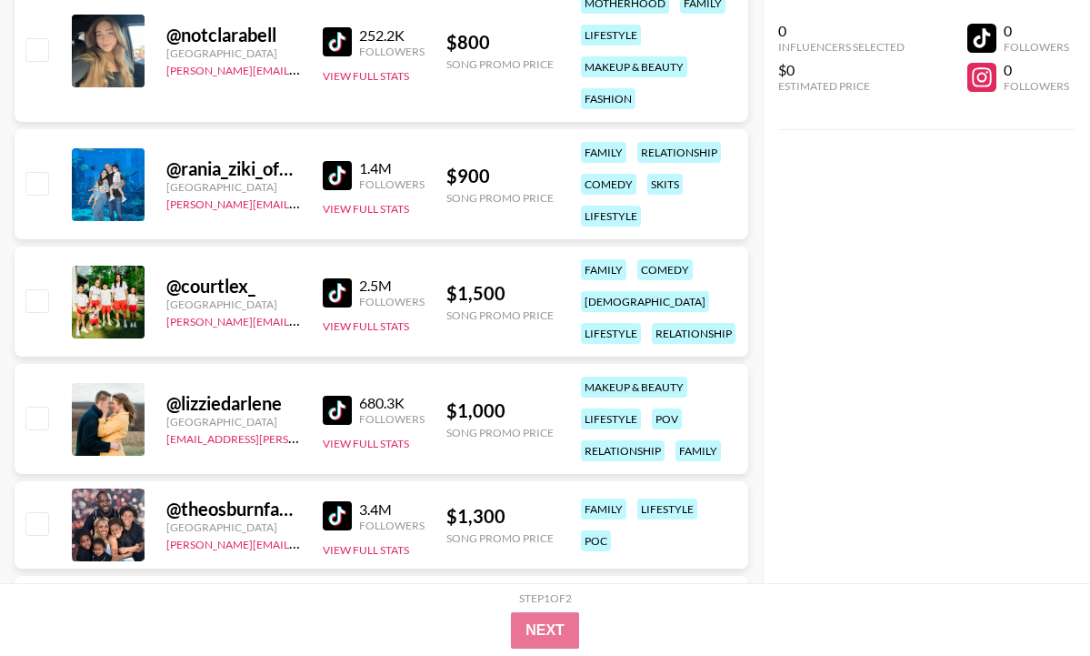
click at [334, 287] on img at bounding box center [337, 292] width 29 height 29
click at [338, 410] on img at bounding box center [337, 410] width 29 height 29
click at [330, 514] on img at bounding box center [337, 515] width 29 height 29
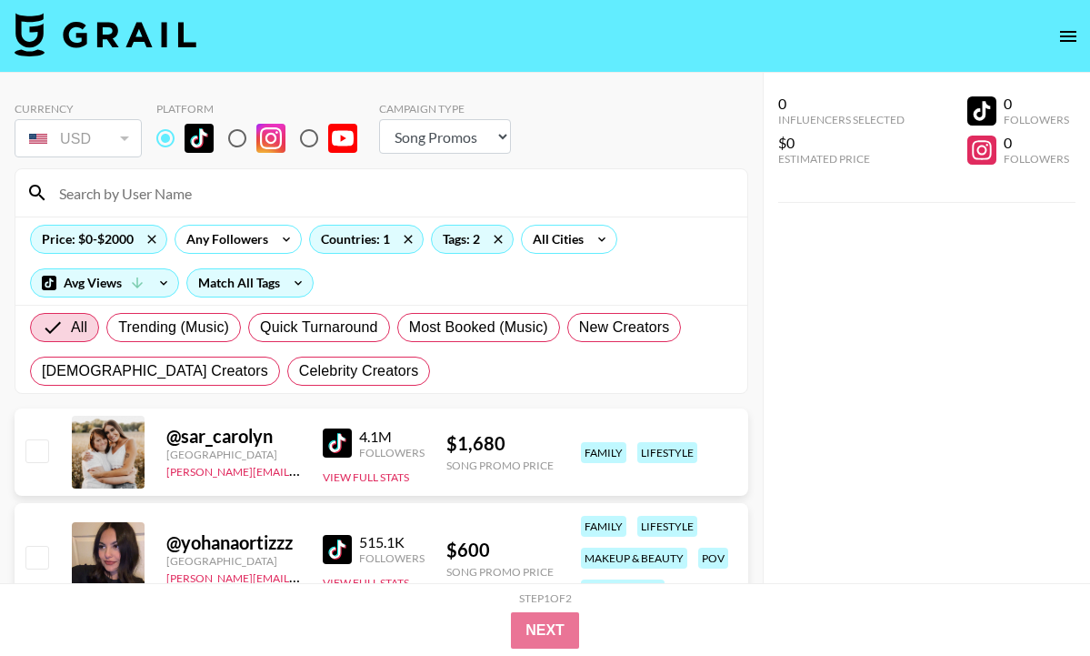
scroll to position [0, 0]
